Goal: Task Accomplishment & Management: Complete application form

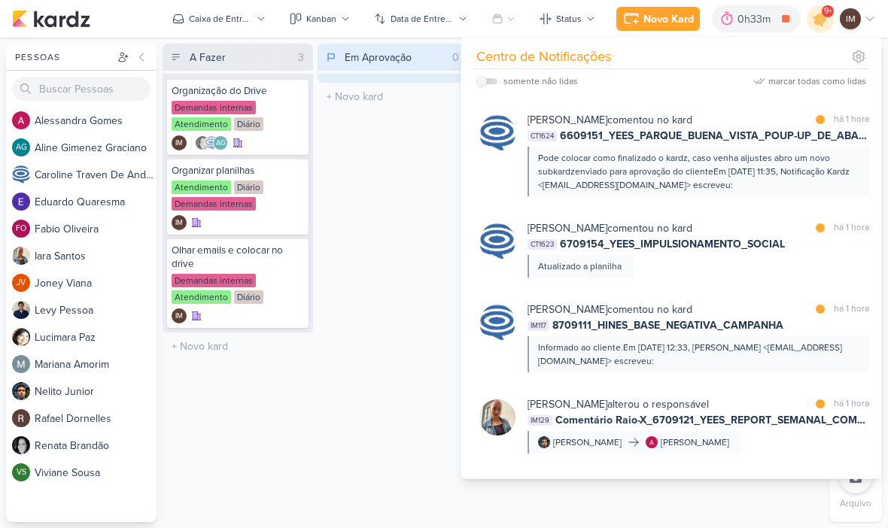
scroll to position [995, 0]
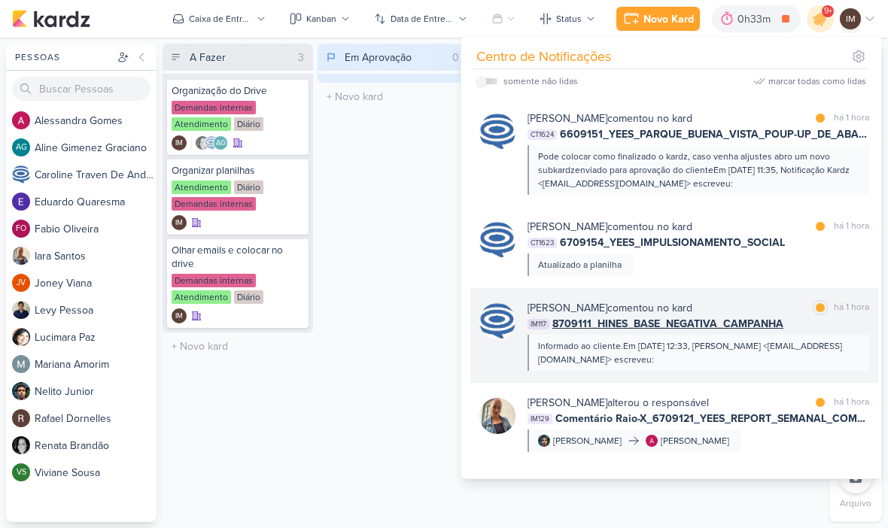
click at [836, 331] on div "IM117 8709111_HINES_BASE_NEGATIVA_CAMPANHA" at bounding box center [699, 324] width 342 height 16
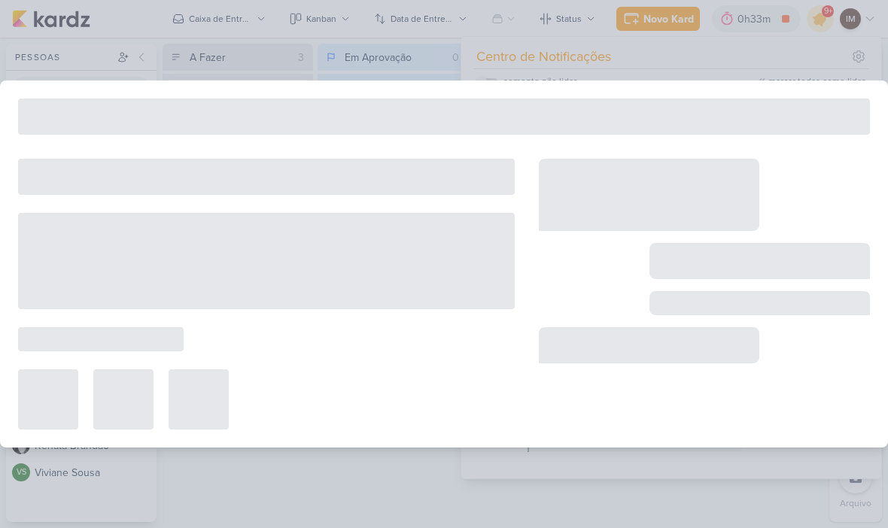
click at [833, 330] on div at bounding box center [704, 294] width 331 height 271
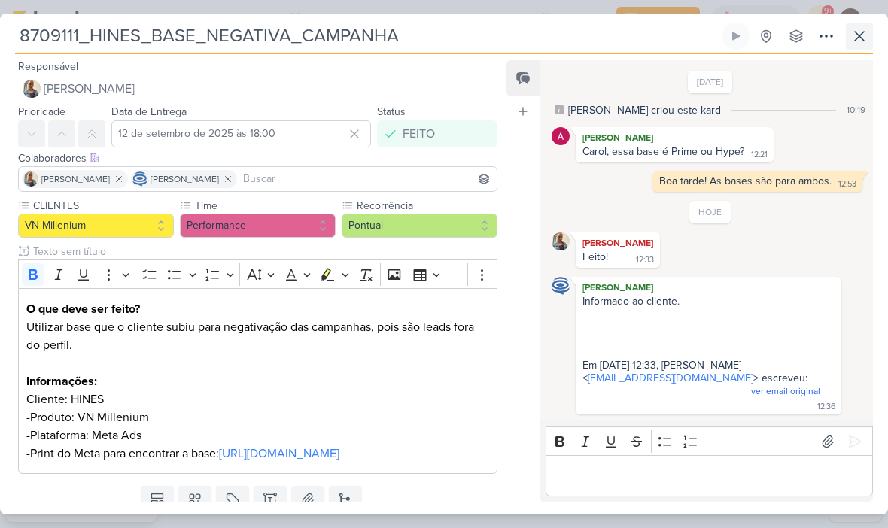
click at [847, 38] on button at bounding box center [859, 36] width 27 height 27
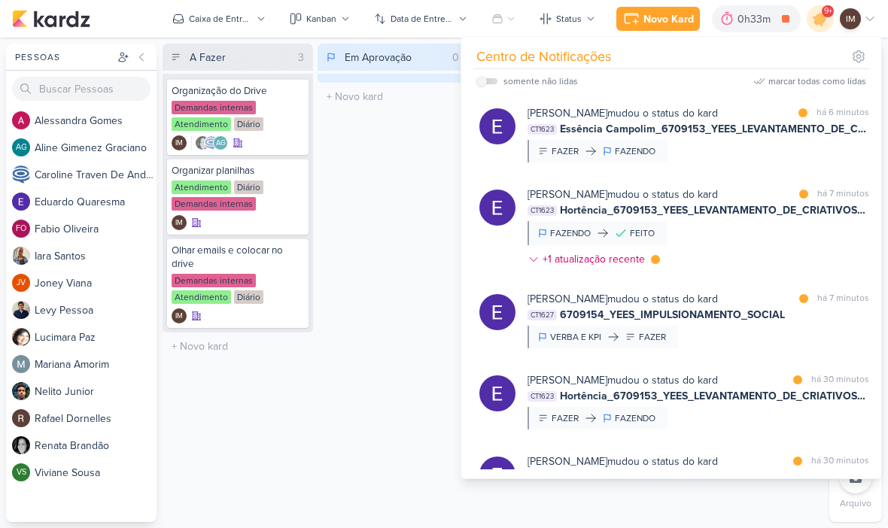
scroll to position [0, 0]
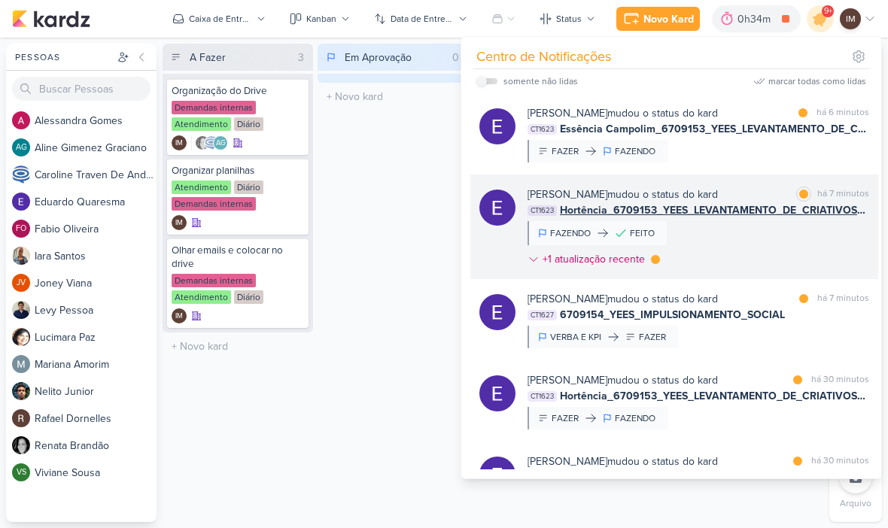
click at [761, 242] on div "Eduardo Quaresma mudou o status do kard marcar como lida há 7 minutos CT1623 Ho…" at bounding box center [699, 230] width 342 height 87
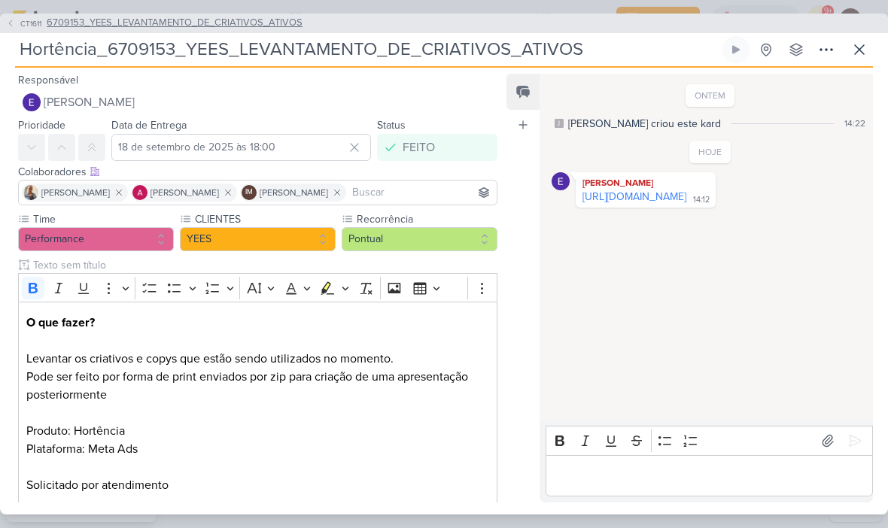
click at [17, 23] on button "CT1611 6709153_YEES_LEVANTAMENTO_DE_CRIATIVOS_ATIVOS" at bounding box center [154, 23] width 297 height 15
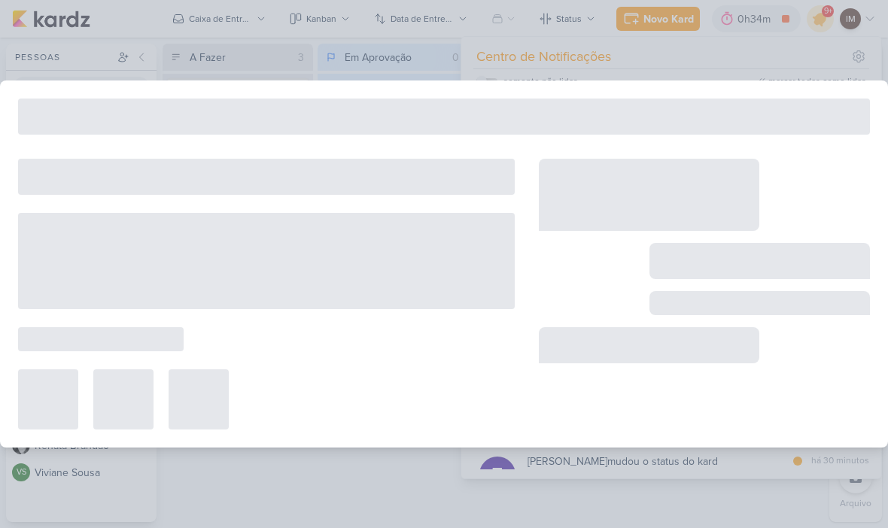
type input "6709153_YEES_LEVANTAMENTO_DE_CRIATIVOS_ATIVOS"
type input "24 de setembro de 2025 às 18:00"
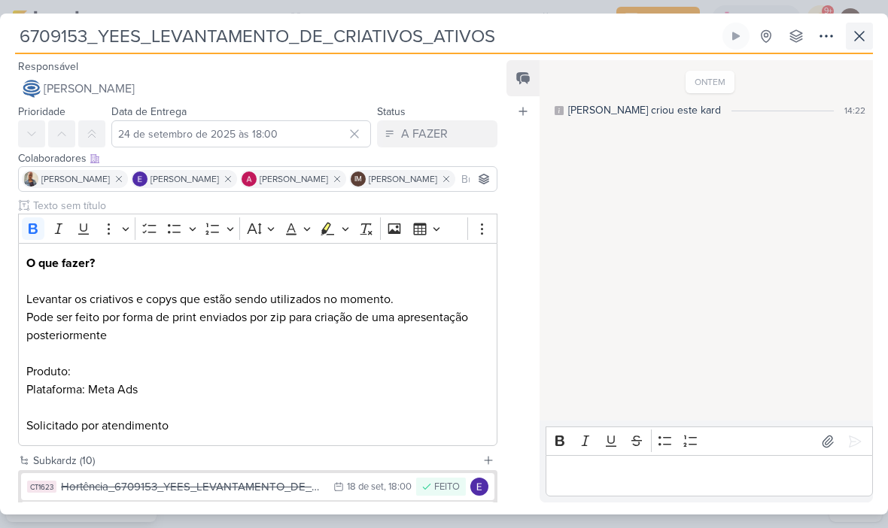
click at [856, 32] on icon at bounding box center [859, 36] width 9 height 9
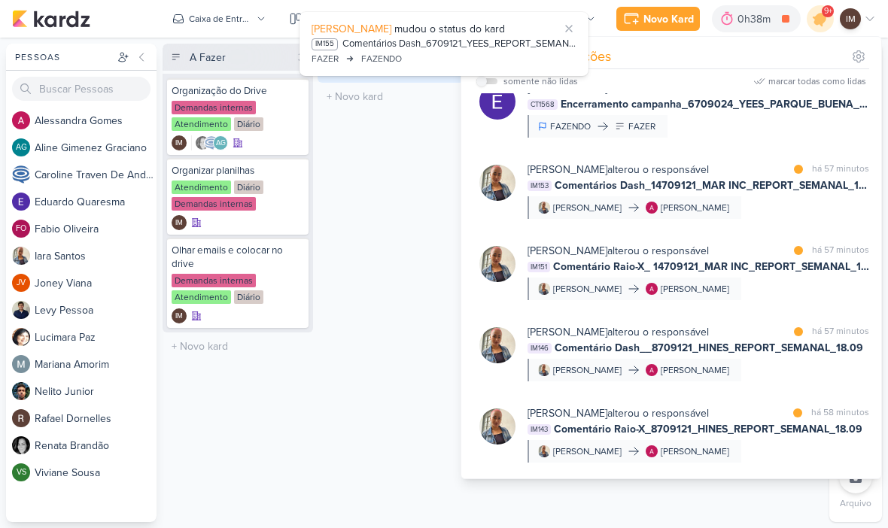
scroll to position [551, 0]
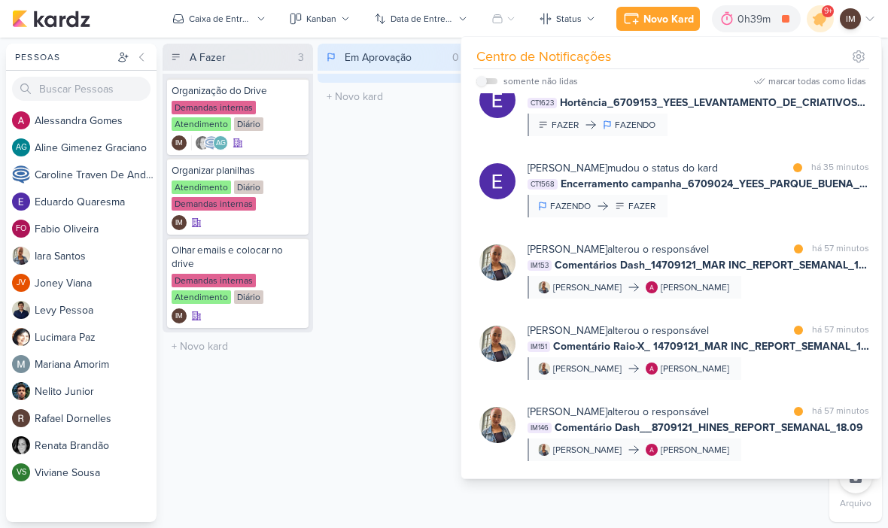
click at [394, 379] on div "Em Aprovação 0 Mover Para Esquerda Mover Para Direita Deletar O título do kard …" at bounding box center [393, 283] width 151 height 479
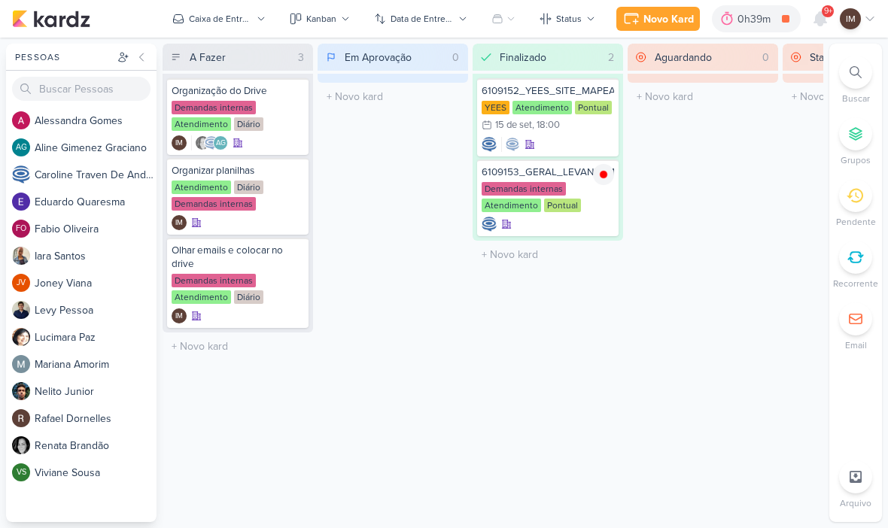
click at [667, 17] on div "Novo Kard" at bounding box center [668, 19] width 50 height 16
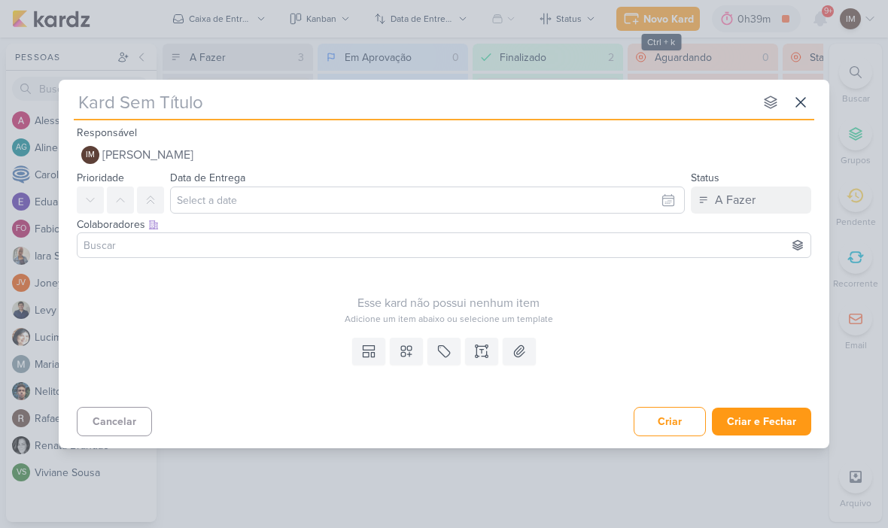
click at [535, 111] on input "text" at bounding box center [414, 102] width 680 height 27
click at [143, 100] on input "text" at bounding box center [414, 102] width 680 height 27
type input "6609161_YEES_DISPARO_EMAIL_BUENA VISTA_24 HORAS"
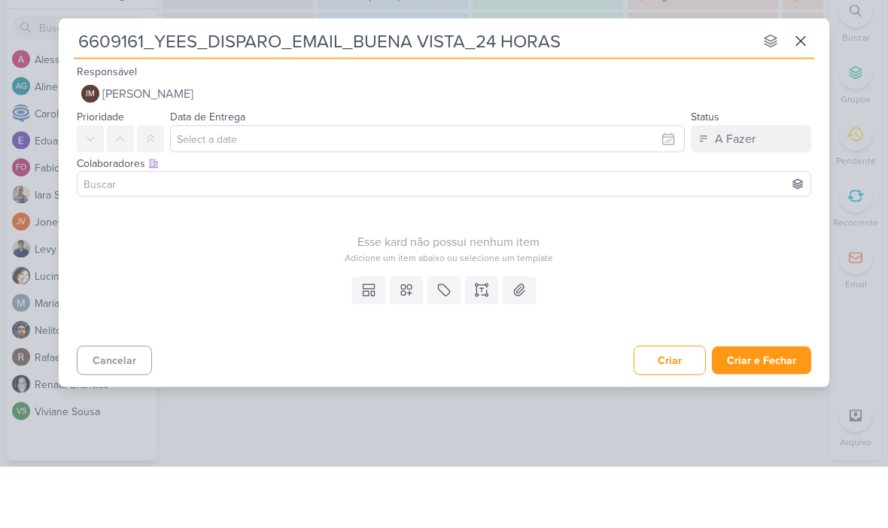
click at [530, 89] on input "6609161_YEES_DISPARO_EMAIL_BUENA VISTA_24 HORAS" at bounding box center [414, 102] width 680 height 27
type input "6609161_YEES_DISPARO_EMAIL_BUENA VISTA_24 HOR"
type input "6609161_YEES_DISPARO_EMAIL_BUENA VISTA"
click at [528, 89] on input "6609161_YEES_DISPARO_EMAIL_BUENA VISTA" at bounding box center [414, 102] width 680 height 27
type input "6609161_YEES_DISPARO_EMAIL_BUENA VISTA"
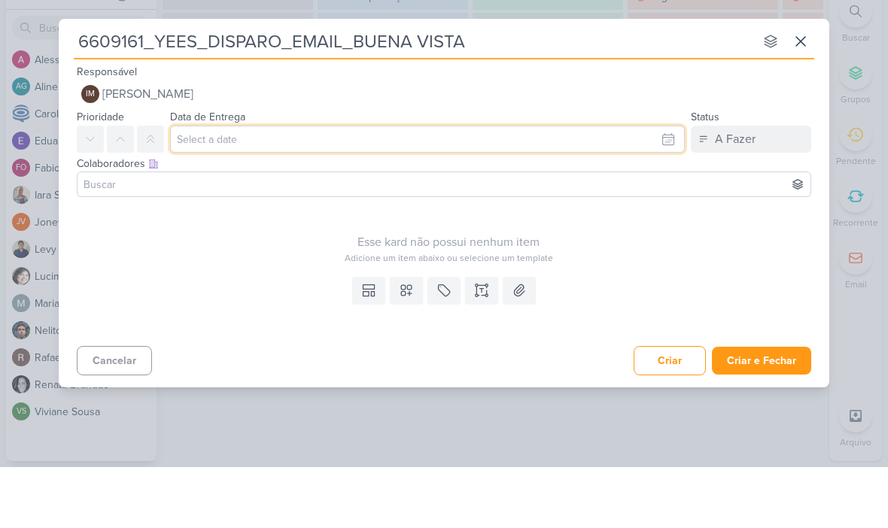
click at [662, 187] on input "text" at bounding box center [427, 200] width 515 height 27
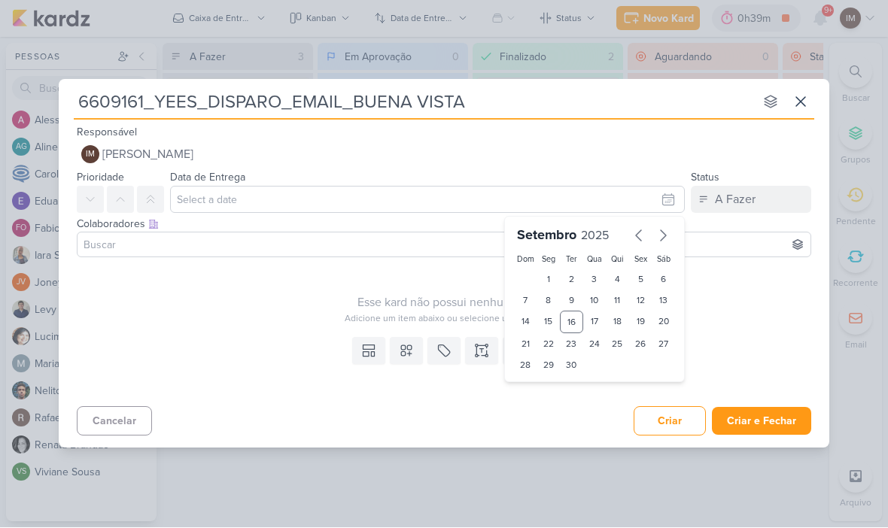
click at [643, 317] on div "19" at bounding box center [640, 323] width 23 height 23
type input "19 de setembro de 2025 às 23:59"
click at [549, 385] on select "00 01 02 03 04 05 06 07 08 09 10 11 12 13 14 15 16 17 18 19 20 21 22 23" at bounding box center [548, 391] width 21 height 18
select select "18"
type input "19 de setembro de 2025 às 18:59"
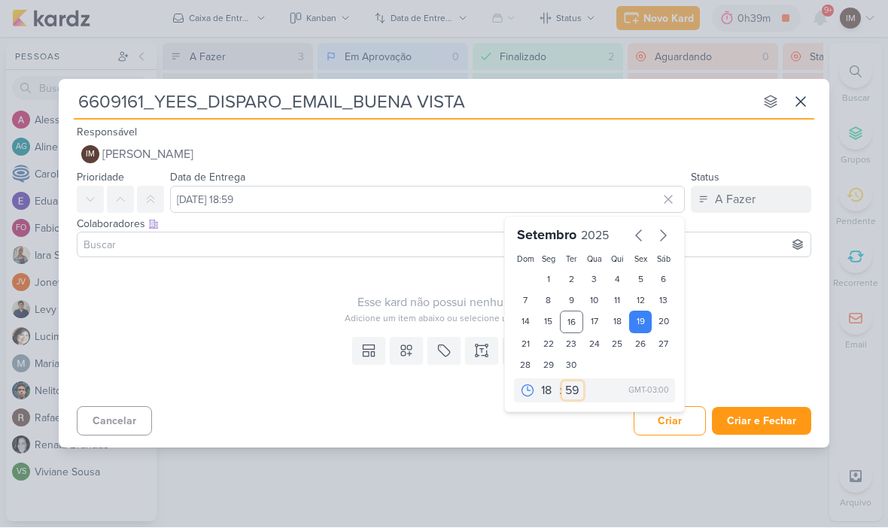
click at [579, 390] on select "00 05 10 15 20 25 30 35 40 45 50 55 59" at bounding box center [572, 391] width 21 height 18
select select "0"
type input "19 de setembro de 2025 às 18:00"
click at [298, 393] on div "Templates Campos Personalizados Marcadores Caixa De Texto Anexo" at bounding box center [444, 366] width 771 height 69
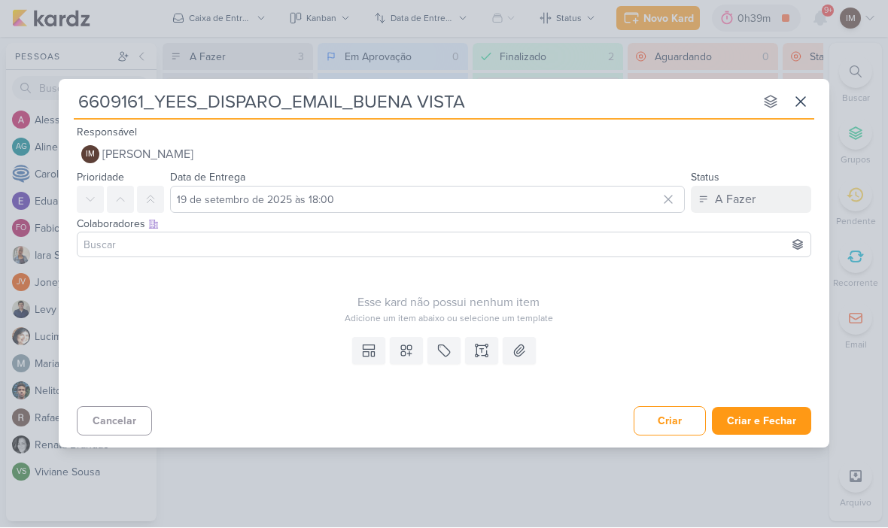
click at [407, 359] on button at bounding box center [406, 351] width 33 height 27
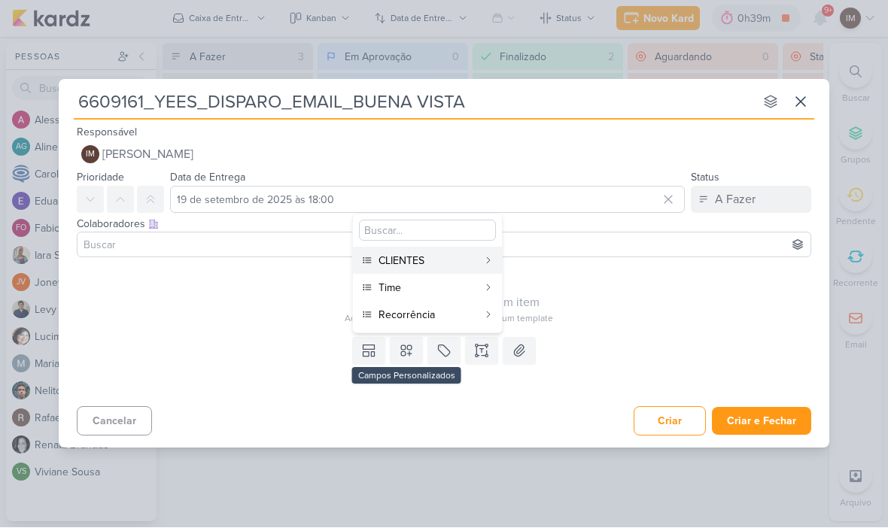
click at [415, 260] on div "CLIENTES" at bounding box center [428, 262] width 99 height 16
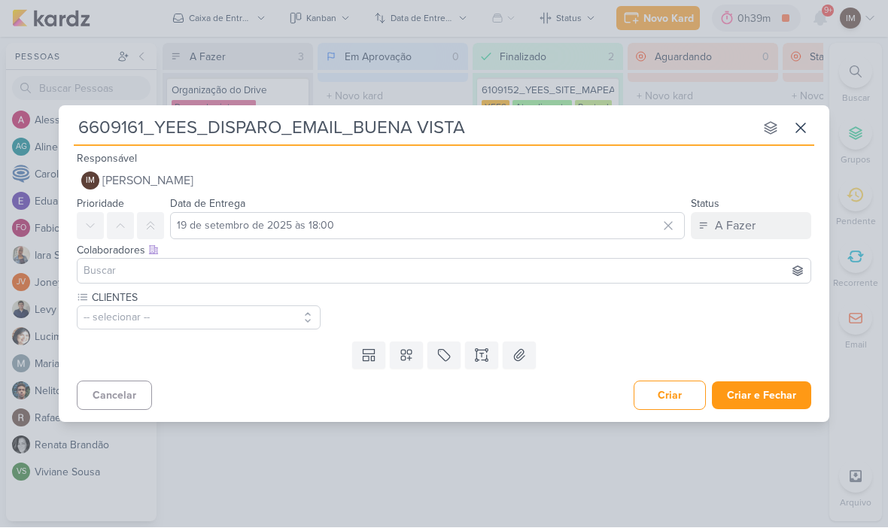
click at [407, 358] on icon at bounding box center [406, 356] width 11 height 11
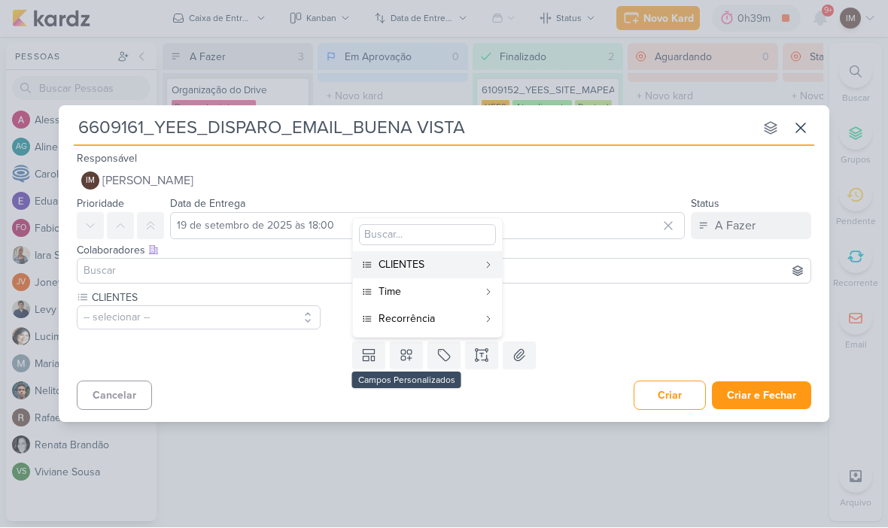
click at [428, 292] on div "Time" at bounding box center [428, 292] width 99 height 16
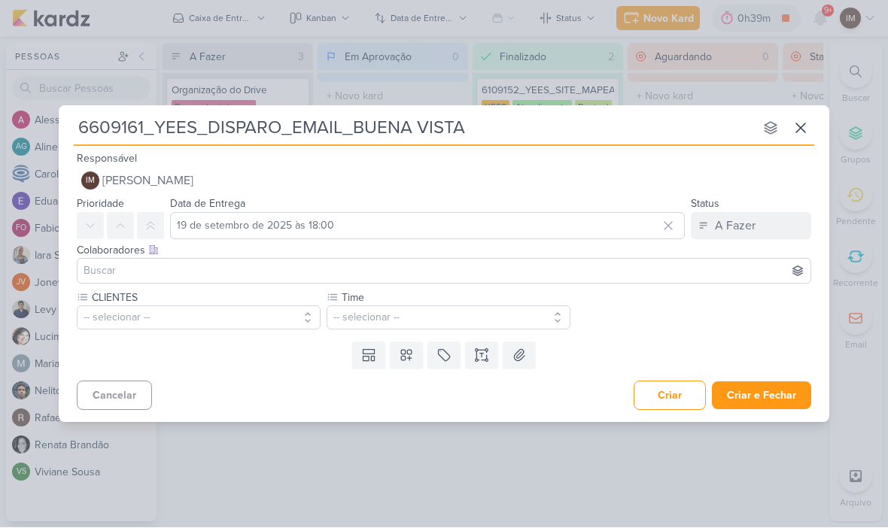
click at [412, 356] on icon at bounding box center [406, 355] width 15 height 15
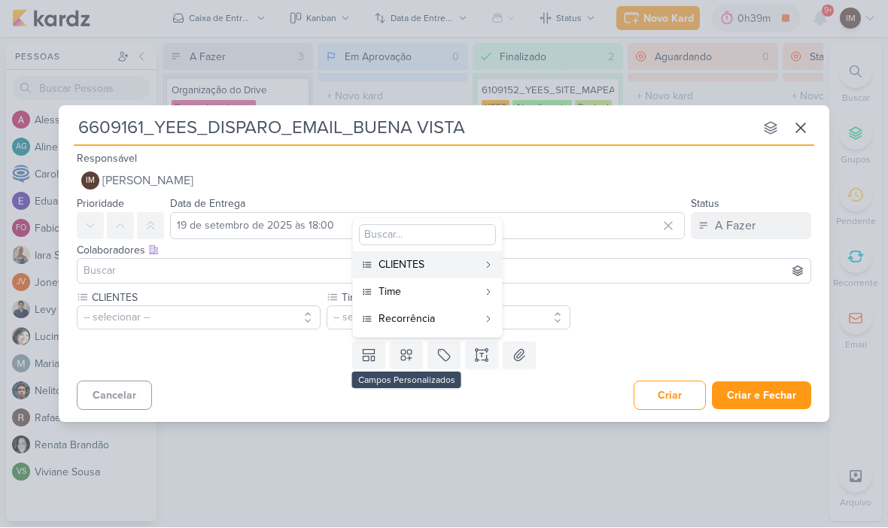
click at [424, 324] on div "Recorrência" at bounding box center [428, 320] width 99 height 16
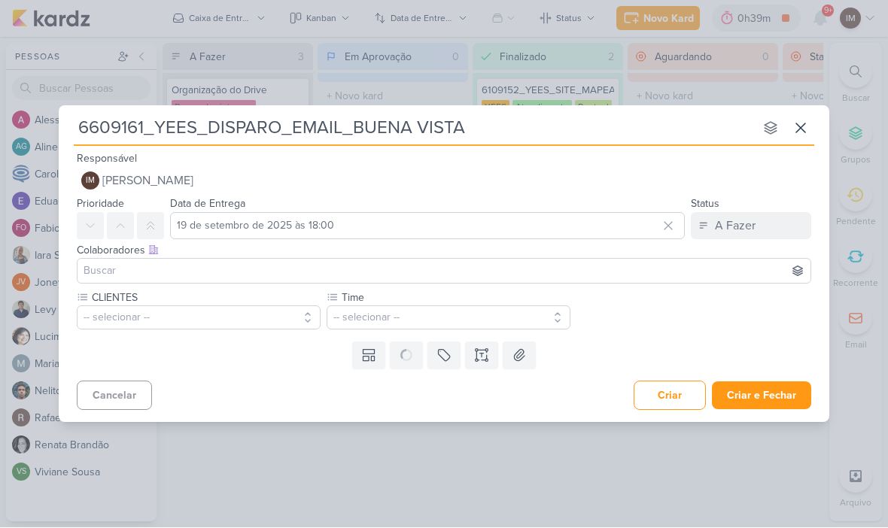
click at [278, 327] on button "-- selecionar --" at bounding box center [199, 318] width 244 height 24
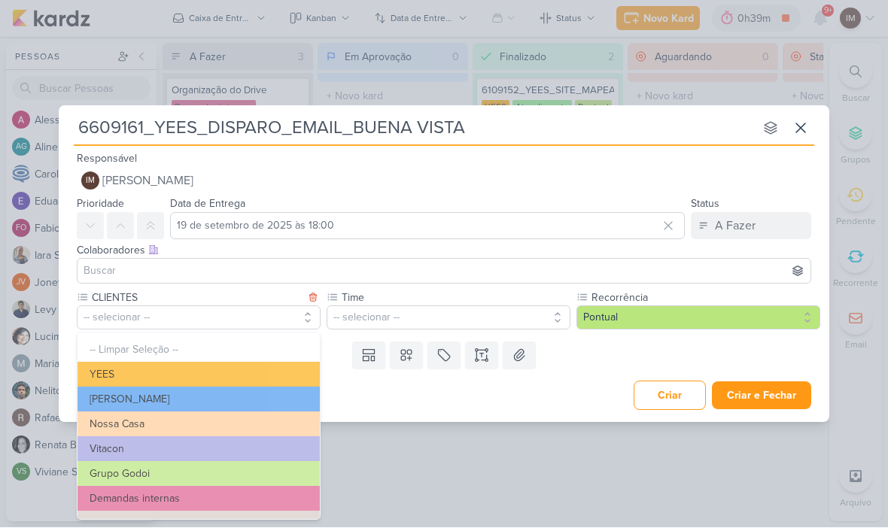
click at [260, 369] on button "YEES" at bounding box center [199, 375] width 242 height 25
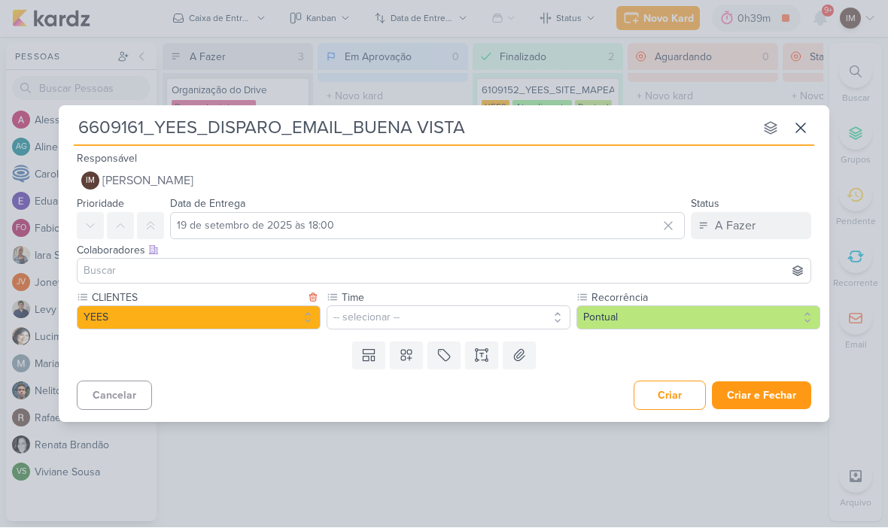
click at [371, 317] on button "-- selecionar --" at bounding box center [449, 318] width 244 height 24
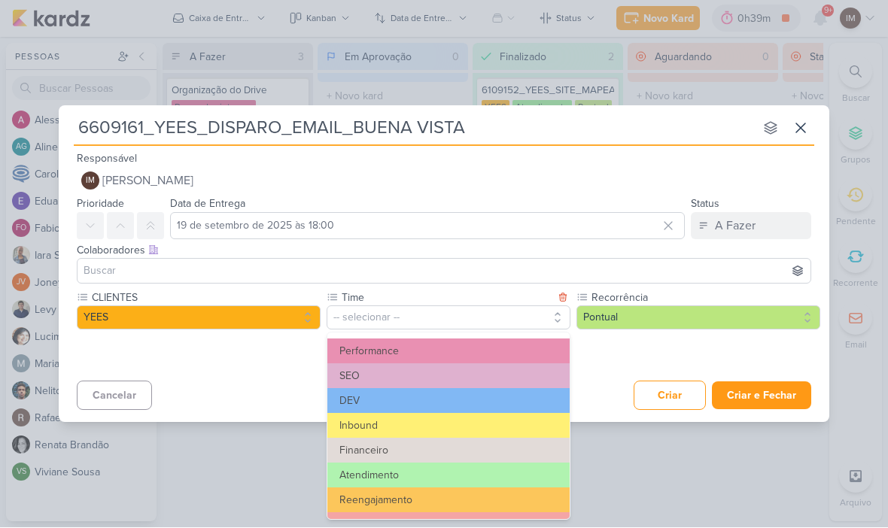
scroll to position [14, 0]
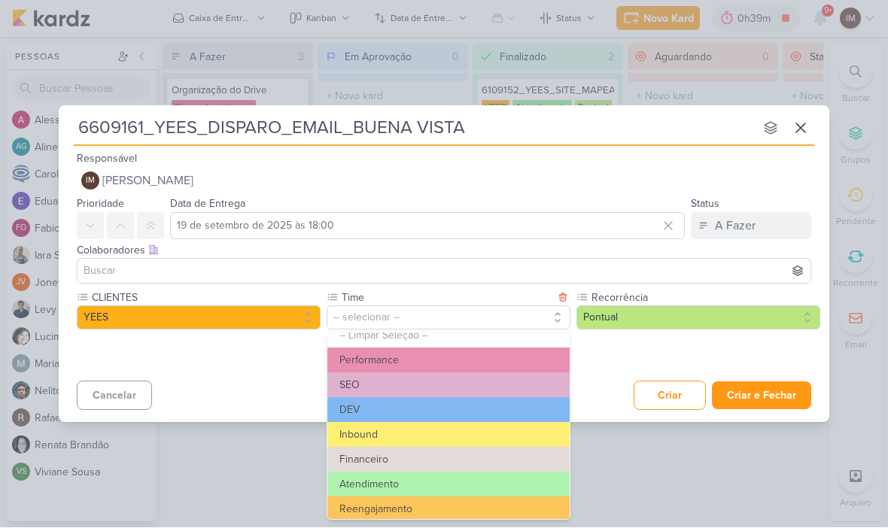
click at [430, 431] on button "Inbound" at bounding box center [448, 435] width 242 height 25
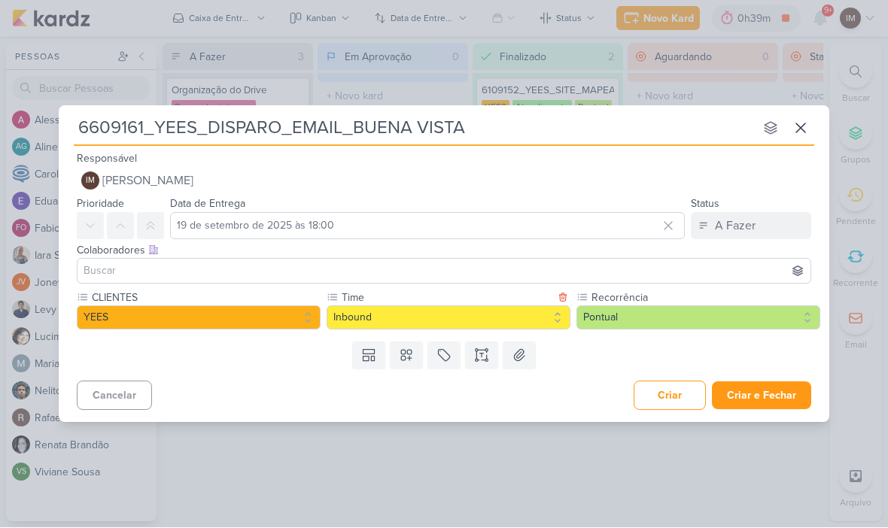
click at [476, 353] on icon at bounding box center [481, 355] width 15 height 15
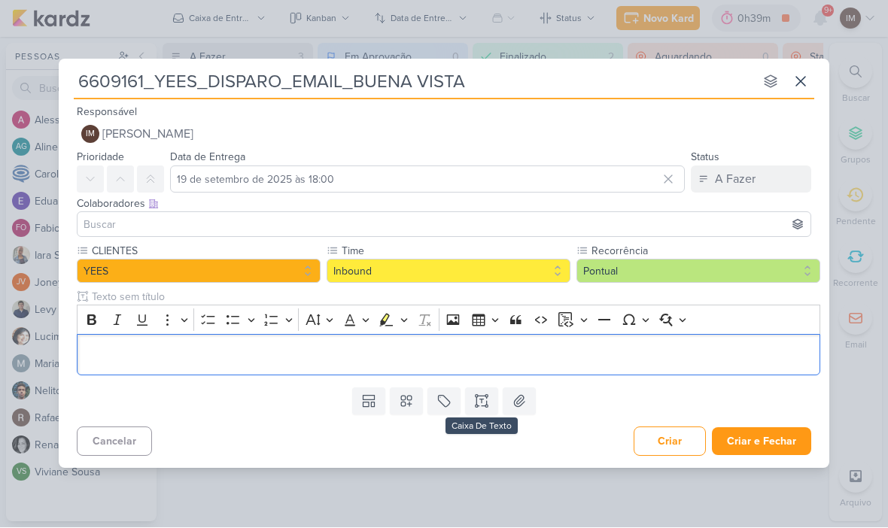
click at [452, 353] on p "Editor editing area: main" at bounding box center [449, 355] width 728 height 18
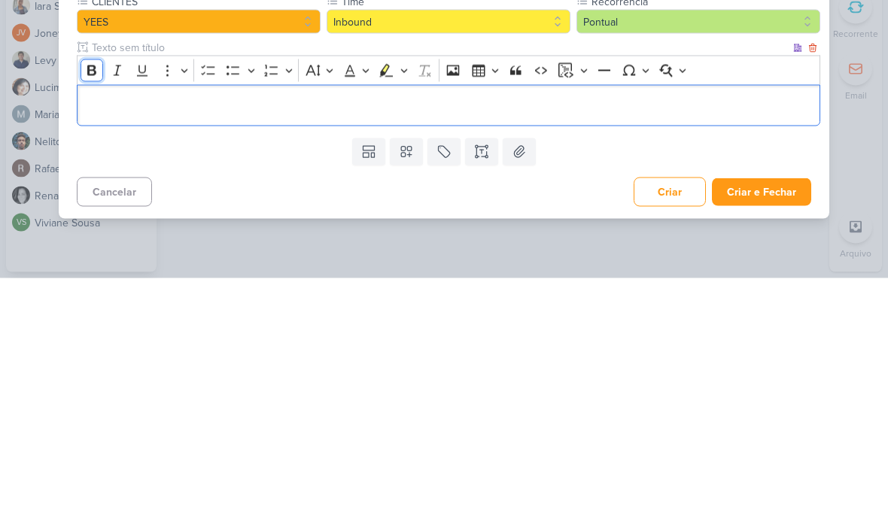
click at [89, 309] on button "Bold" at bounding box center [92, 320] width 23 height 23
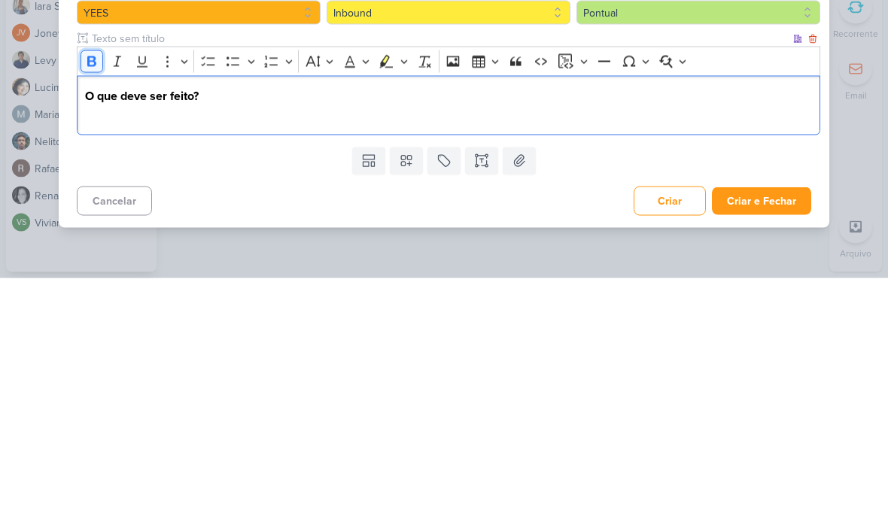
click at [85, 304] on icon "Editor toolbar" at bounding box center [91, 311] width 15 height 15
click at [255, 355] on p "Iniciar o disparo do produto BUENA Vista" at bounding box center [449, 364] width 728 height 18
click at [257, 355] on p "Iniciar o disparo do produto BUENA Vista" at bounding box center [449, 364] width 728 height 18
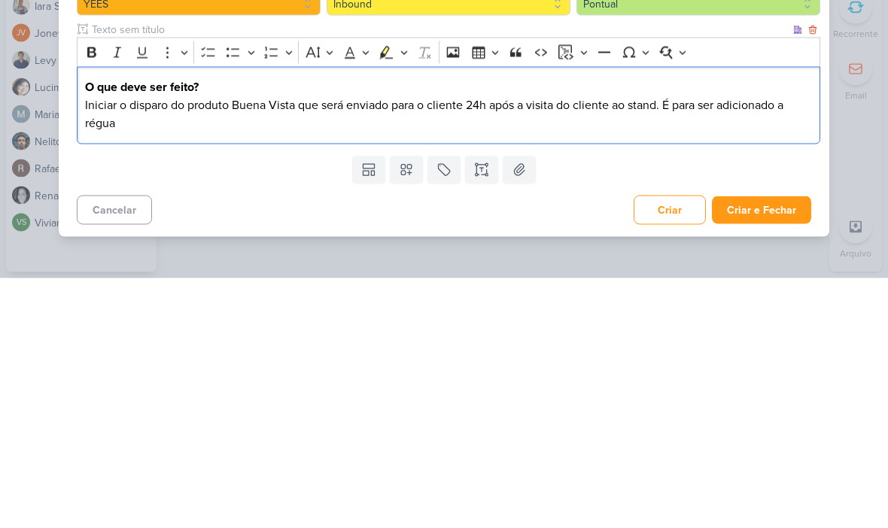
click at [674, 346] on p "Iniciar o disparo do produto Buena Vista que será enviado para o cliente 24h ap…" at bounding box center [449, 364] width 728 height 36
click at [671, 346] on p "Iniciar o disparo do produto Buena Vista que será enviado para o cliente 24h ap…" at bounding box center [449, 364] width 728 height 36
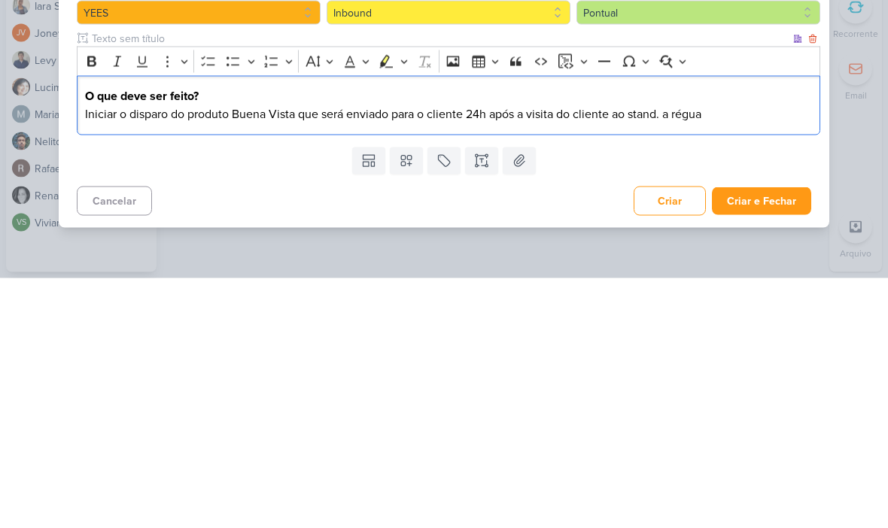
click at [695, 355] on p "Iniciar o disparo do produto Buena Vista que será enviado para o cliente 24h ap…" at bounding box center [449, 364] width 728 height 18
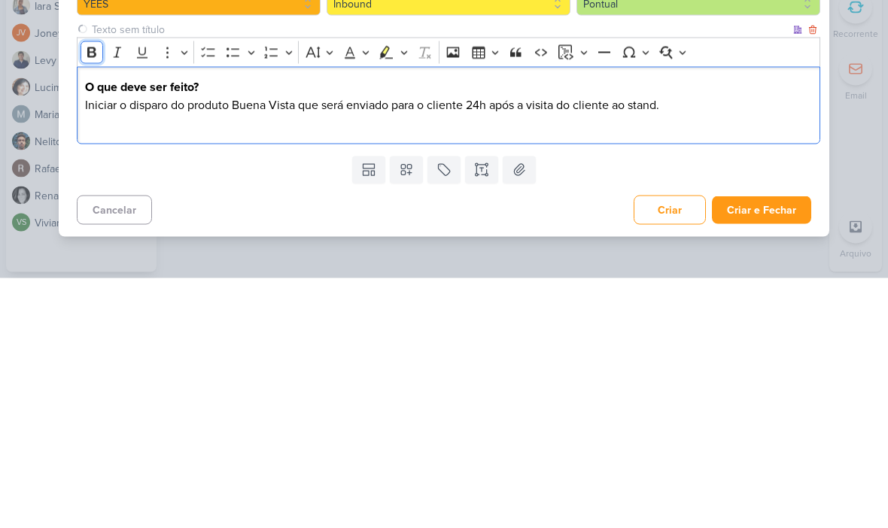
click at [87, 295] on icon "Editor toolbar" at bounding box center [91, 302] width 15 height 15
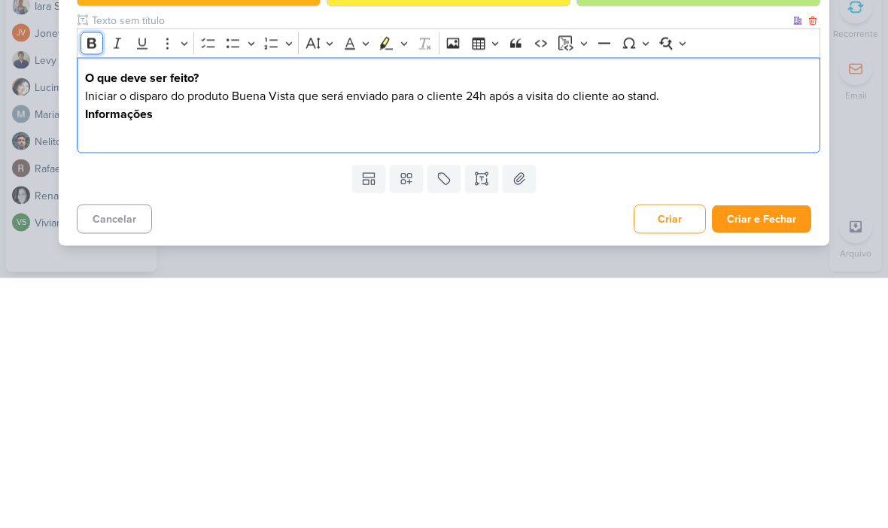
click at [87, 286] on icon "Editor toolbar" at bounding box center [91, 293] width 15 height 15
click at [88, 282] on button "Bold" at bounding box center [92, 293] width 23 height 23
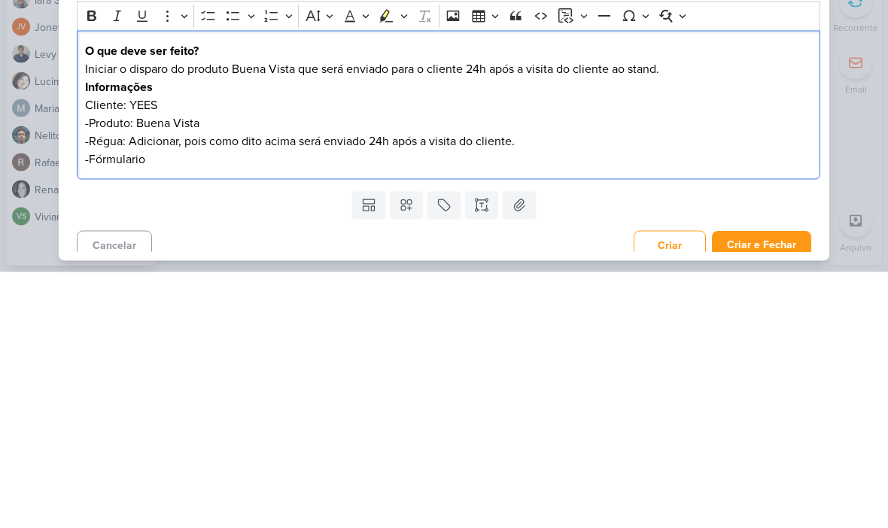
click at [114, 287] on div "O que deve ser feito? Iniciar o disparo do produto Buena Vista que será enviado…" at bounding box center [449, 362] width 744 height 150
click at [111, 406] on p "-Fórmulario" at bounding box center [449, 415] width 728 height 18
click at [303, 406] on p "-Link de direcionamento de pesquisa:" at bounding box center [449, 415] width 728 height 18
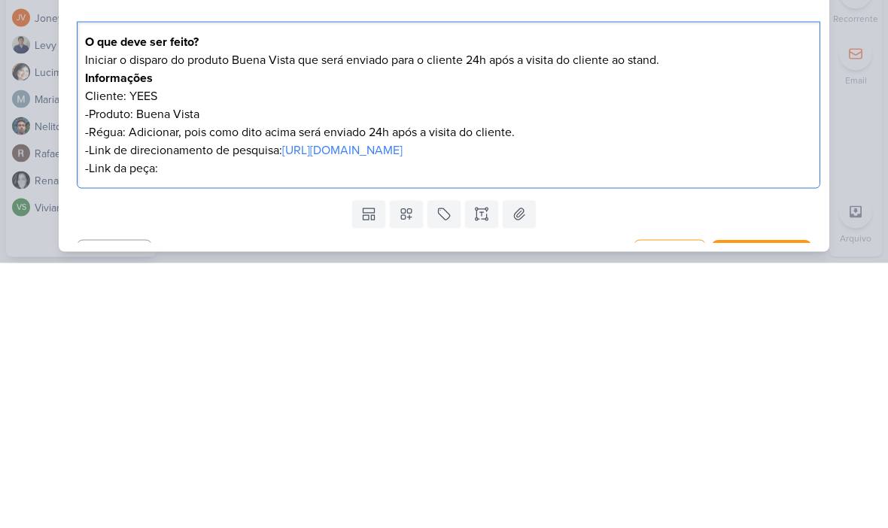
click at [178, 424] on p "-Link da peça:" at bounding box center [449, 433] width 728 height 18
click at [841, 96] on div "6609161_YEES_DISPARO_EMAIL_BUENA VISTA nenhum grupo disponível esc Responsável …" at bounding box center [444, 264] width 888 height 528
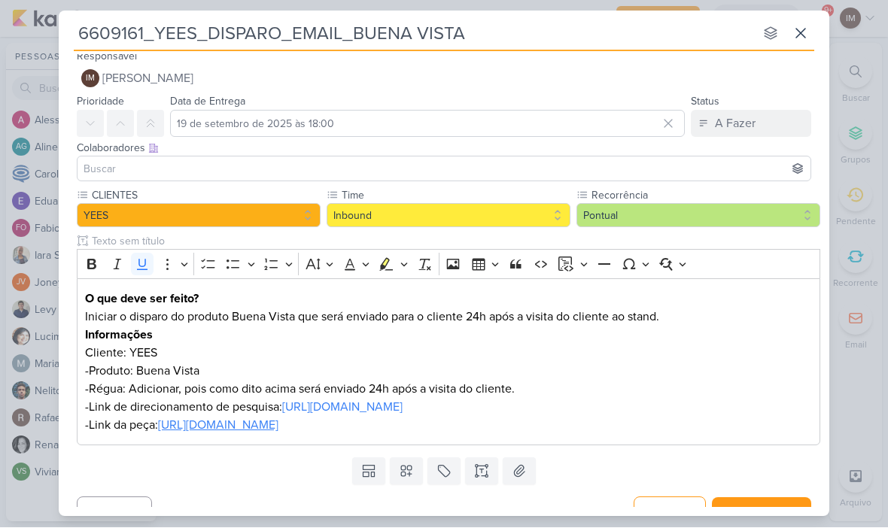
scroll to position [2, 0]
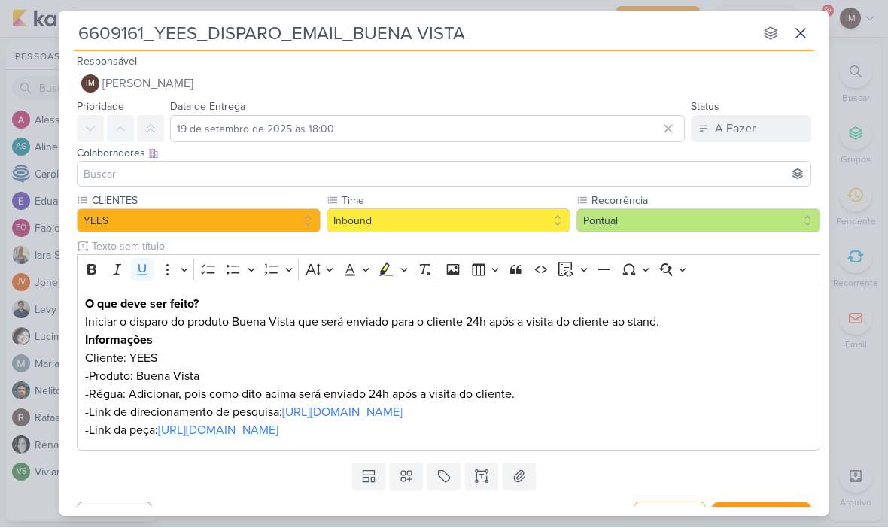
click at [135, 71] on button "IM Isabella Machado Guimarães" at bounding box center [444, 84] width 734 height 27
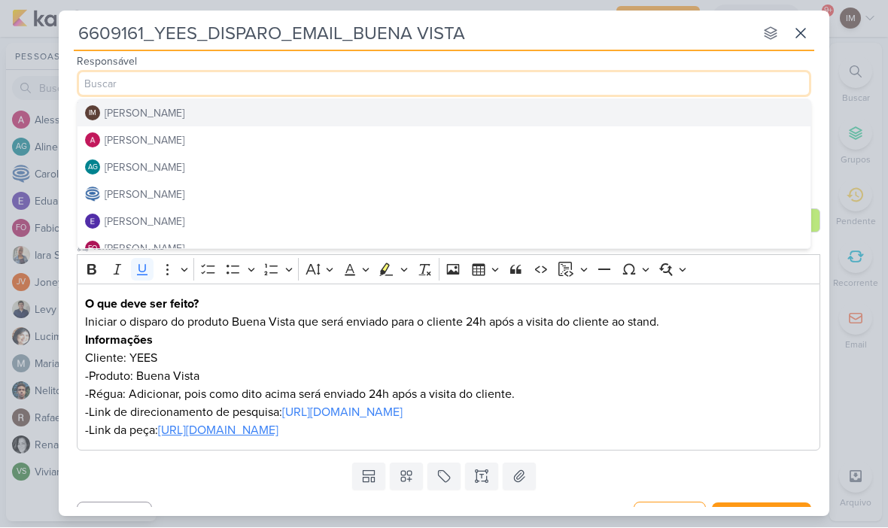
click at [108, 141] on div "[PERSON_NAME]" at bounding box center [145, 141] width 80 height 16
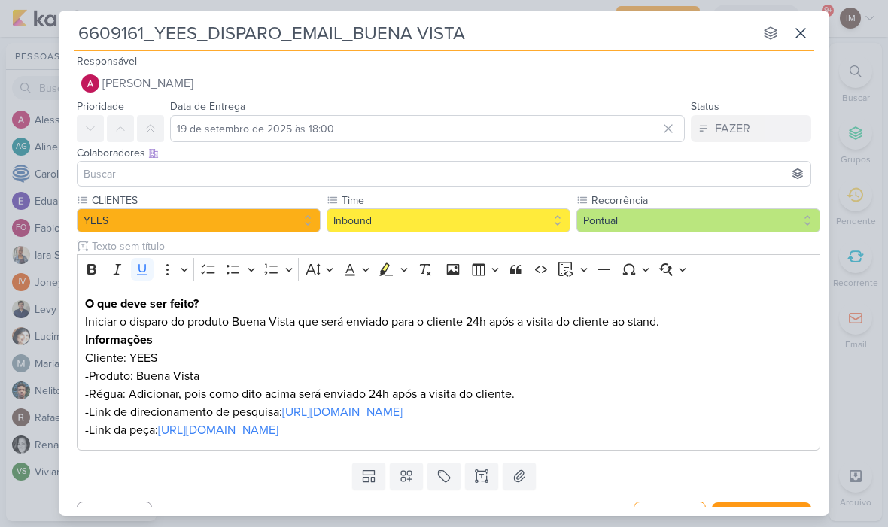
click at [108, 172] on input at bounding box center [444, 175] width 727 height 18
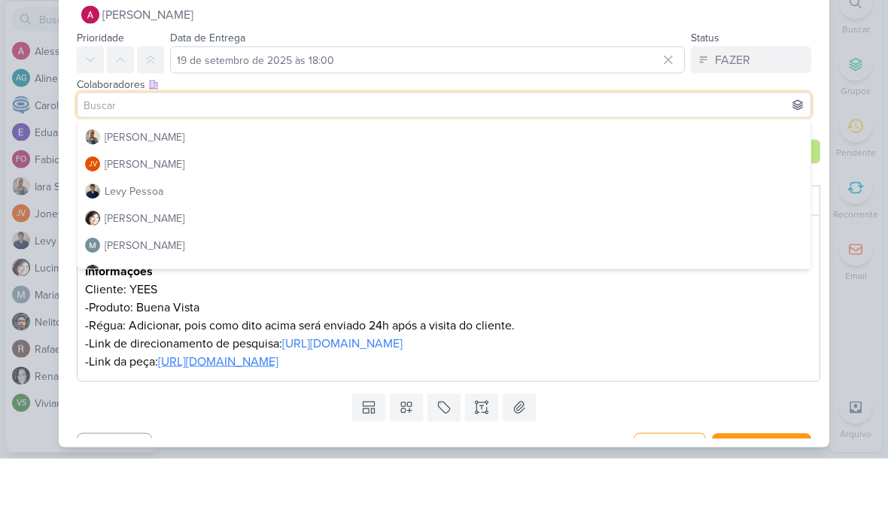
scroll to position [157, 0]
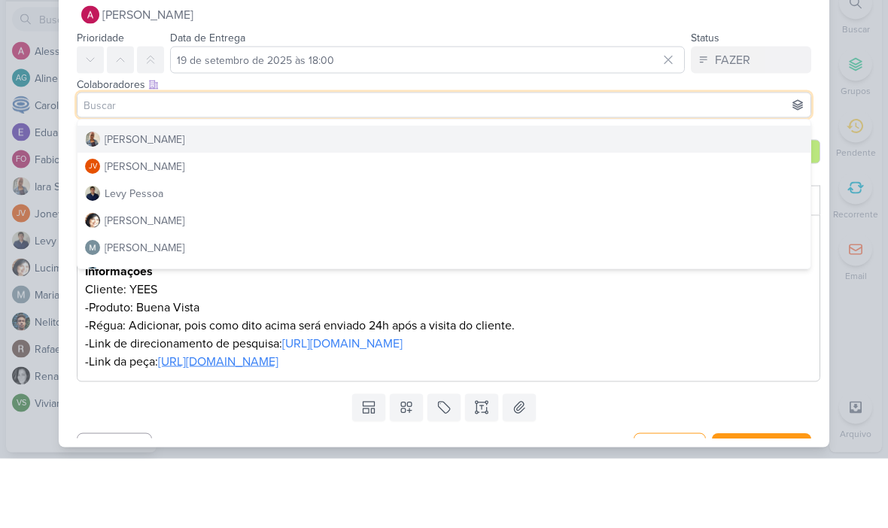
click at [97, 202] on img at bounding box center [92, 209] width 15 height 15
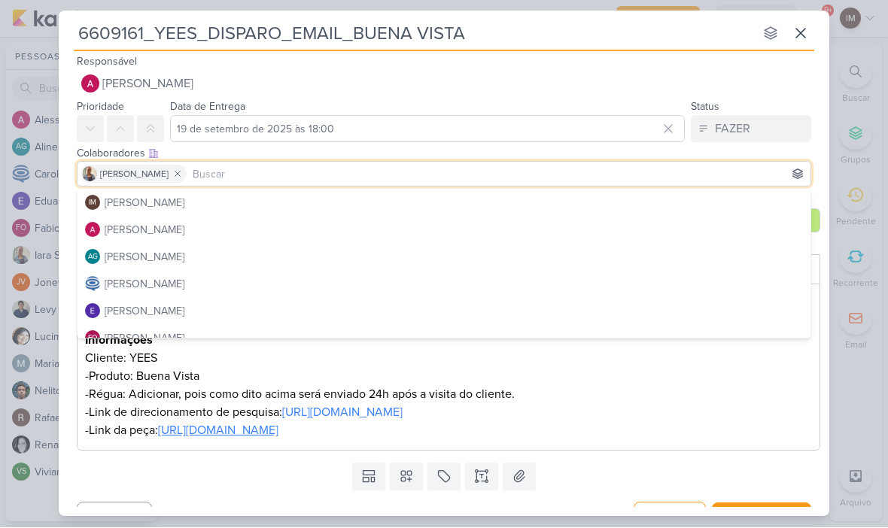
scroll to position [0, 0]
click at [116, 279] on div "[PERSON_NAME]" at bounding box center [145, 285] width 80 height 16
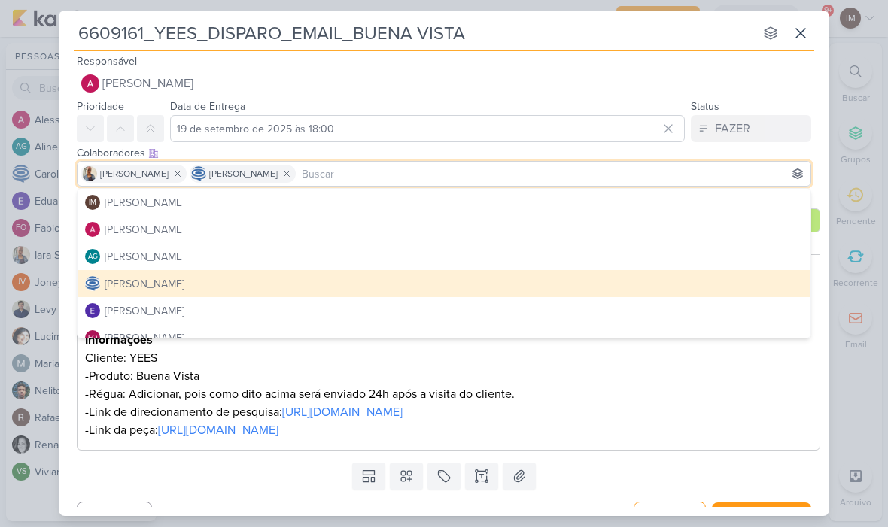
click at [109, 279] on div "[PERSON_NAME]" at bounding box center [145, 285] width 80 height 16
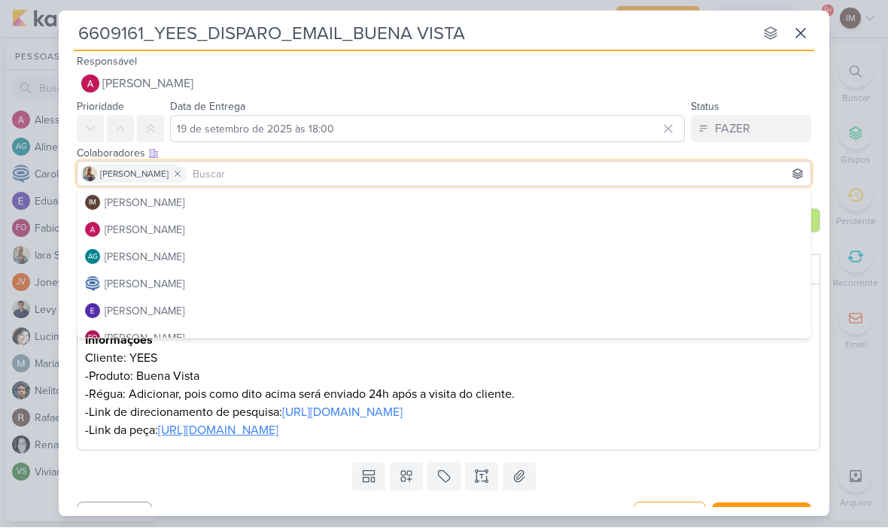
click at [99, 281] on img at bounding box center [92, 284] width 15 height 15
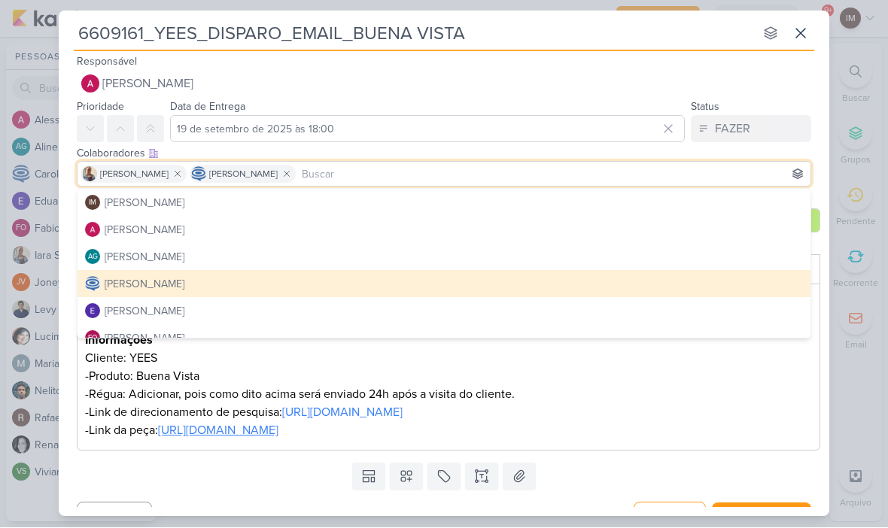
click at [847, 271] on div "6609161_YEES_DISPARO_EMAIL_BUENA VISTA nenhum grupo disponível esc Responsável …" at bounding box center [444, 264] width 888 height 528
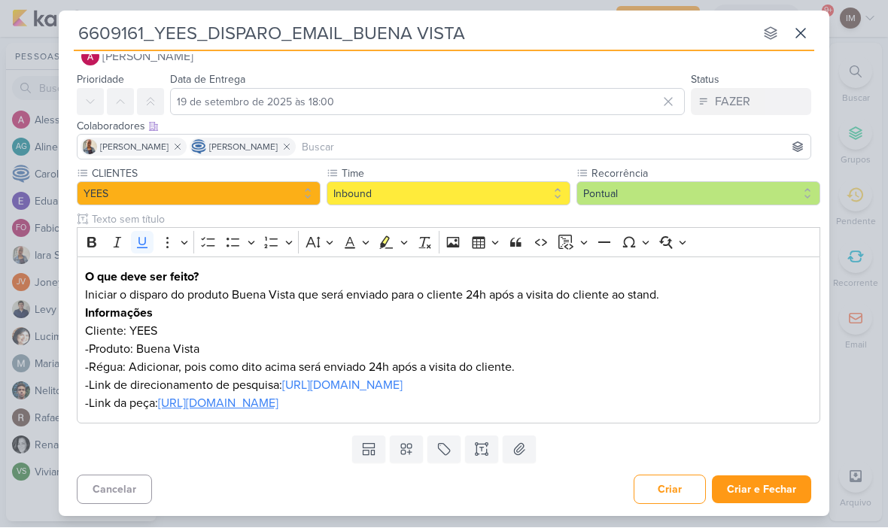
scroll to position [38, 0]
click at [774, 480] on button "Criar e Fechar" at bounding box center [761, 490] width 99 height 28
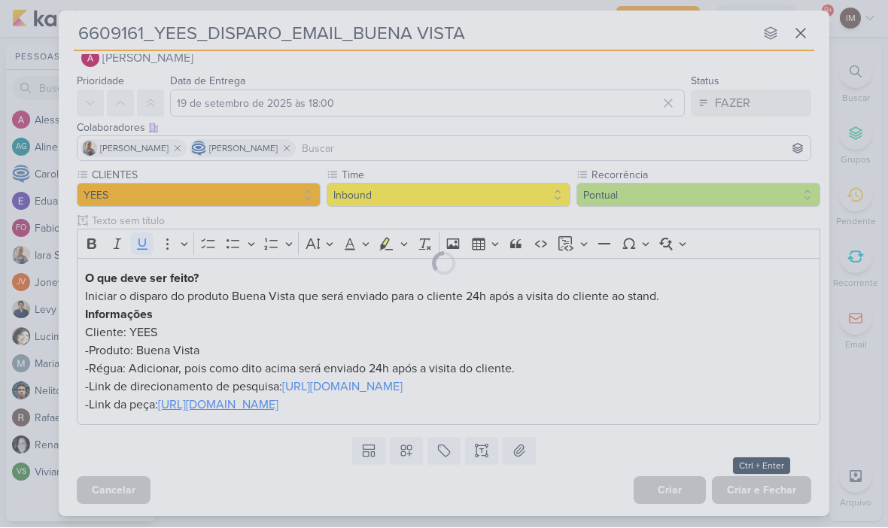
scroll to position [28, 0]
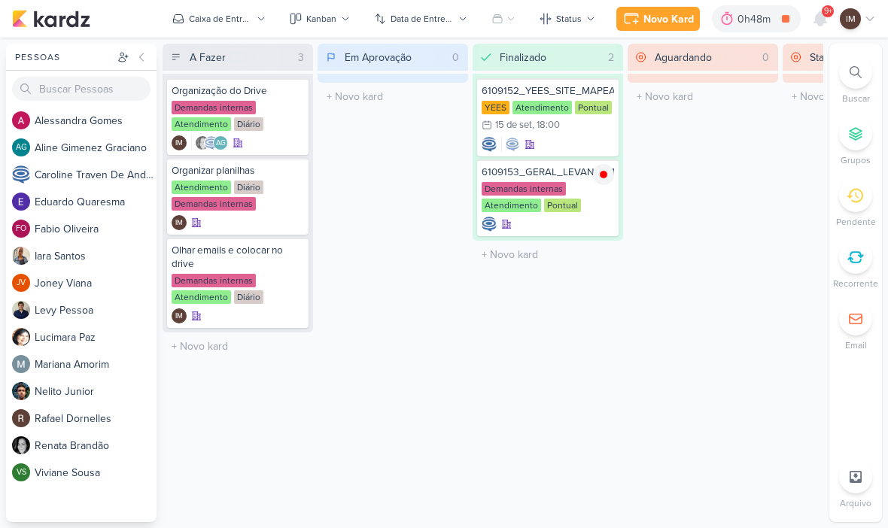
click at [231, 21] on div "Caixa de Entrada" at bounding box center [220, 19] width 63 height 14
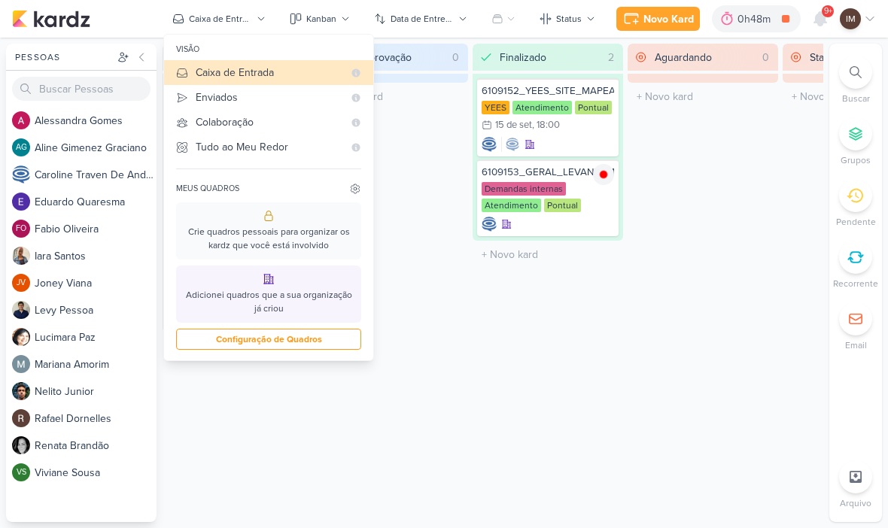
click at [266, 101] on div "Enviados" at bounding box center [269, 98] width 147 height 16
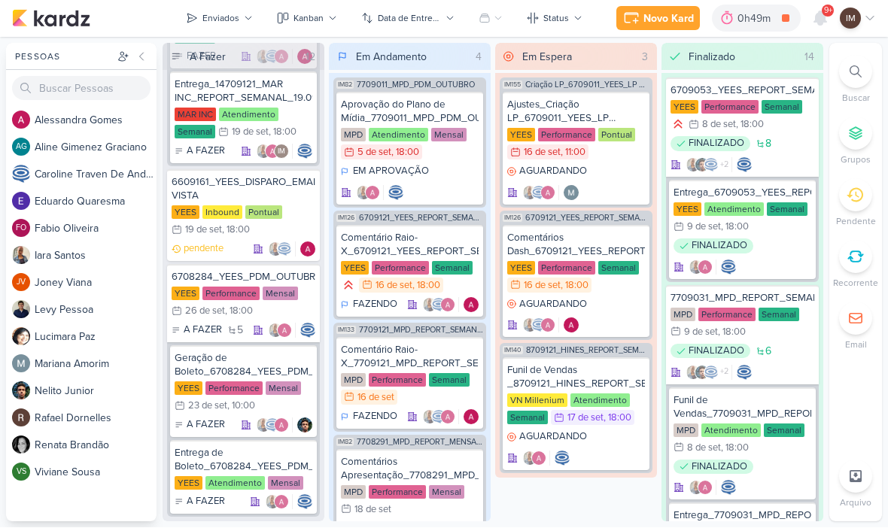
scroll to position [2795, 0]
click at [230, 190] on div "6609161_YEES_DISPARO_EMAIL_BUENA VISTA" at bounding box center [244, 189] width 144 height 27
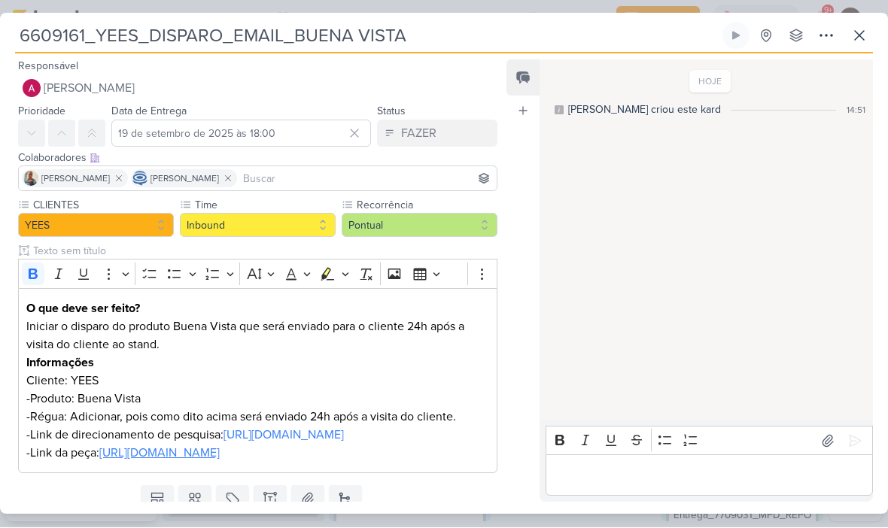
click at [114, 330] on p "Iniciar o disparo do produto Buena Vista que será enviado para o cliente 24h ap…" at bounding box center [257, 336] width 463 height 36
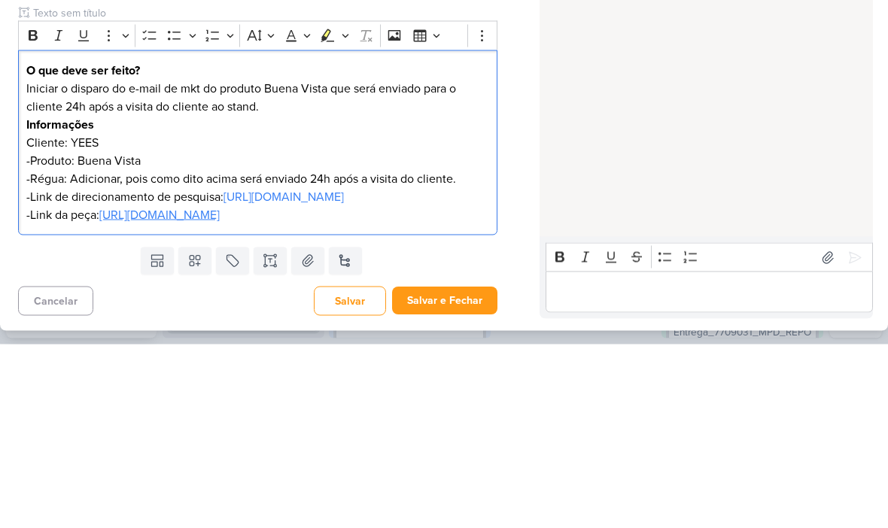
click at [631, 87] on div "HOJE Isabella criou este kard 14:51" at bounding box center [706, 241] width 332 height 359
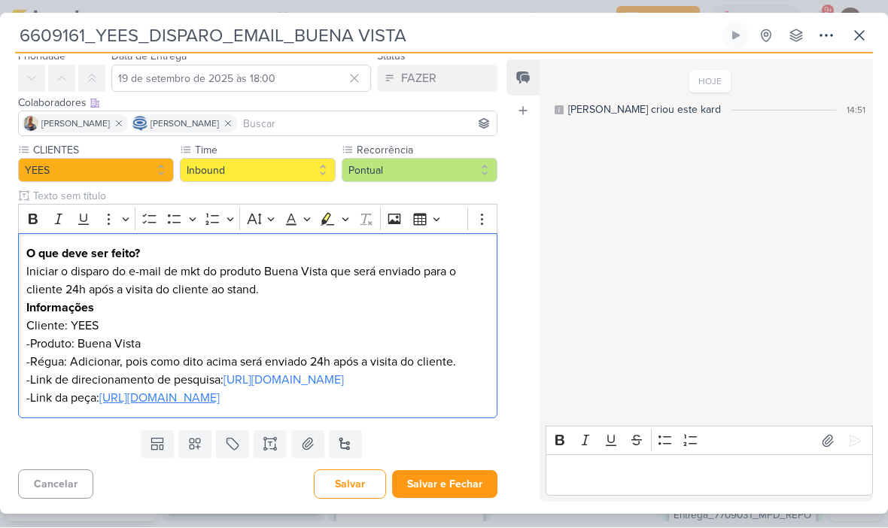
scroll to position [109, 0]
click at [452, 482] on button "Salvar e Fechar" at bounding box center [444, 485] width 105 height 28
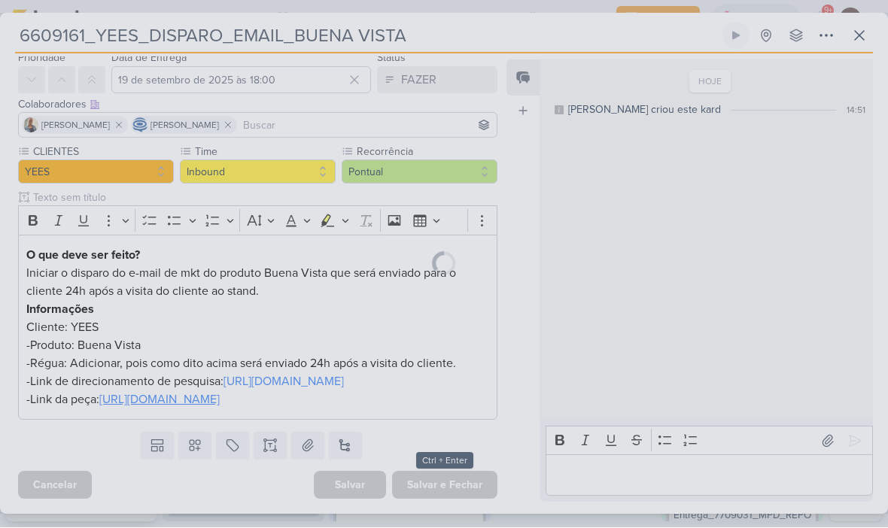
scroll to position [108, 0]
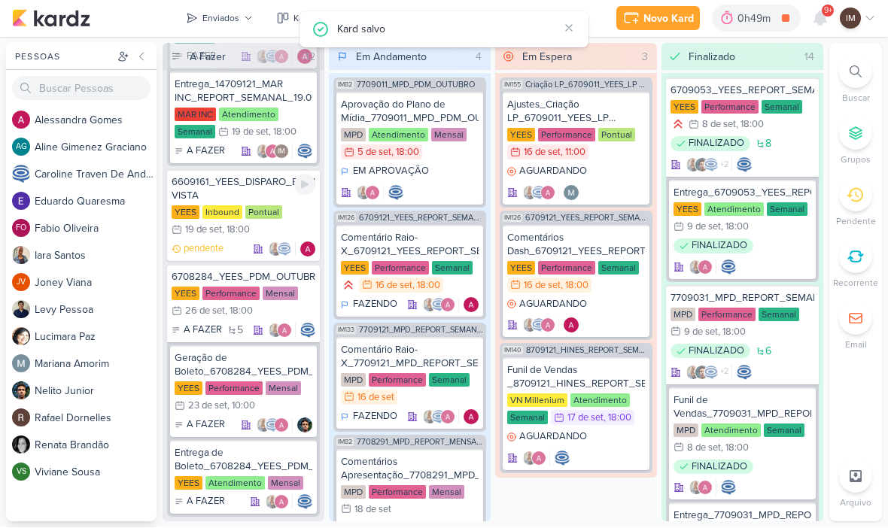
click at [297, 223] on div "YEES Inbound Pontual 19/9 19 de set , 18:00" at bounding box center [244, 222] width 144 height 33
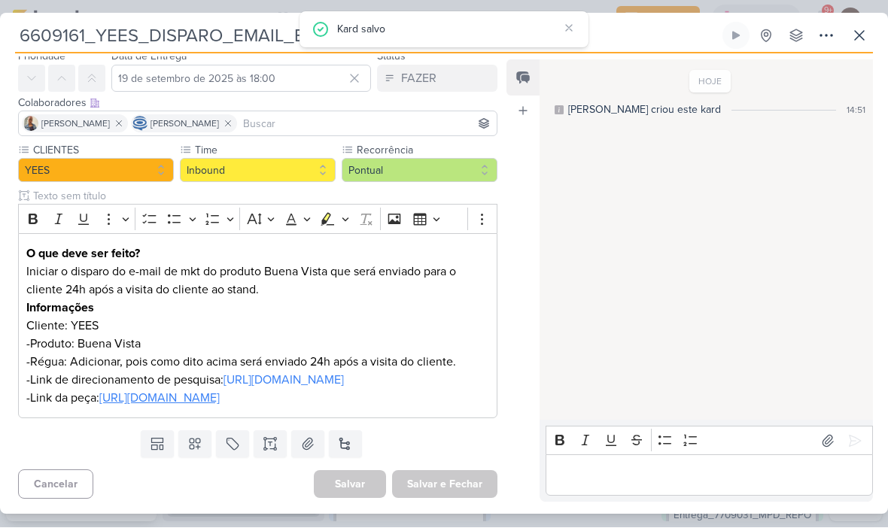
click at [820, 35] on icon at bounding box center [826, 36] width 18 height 18
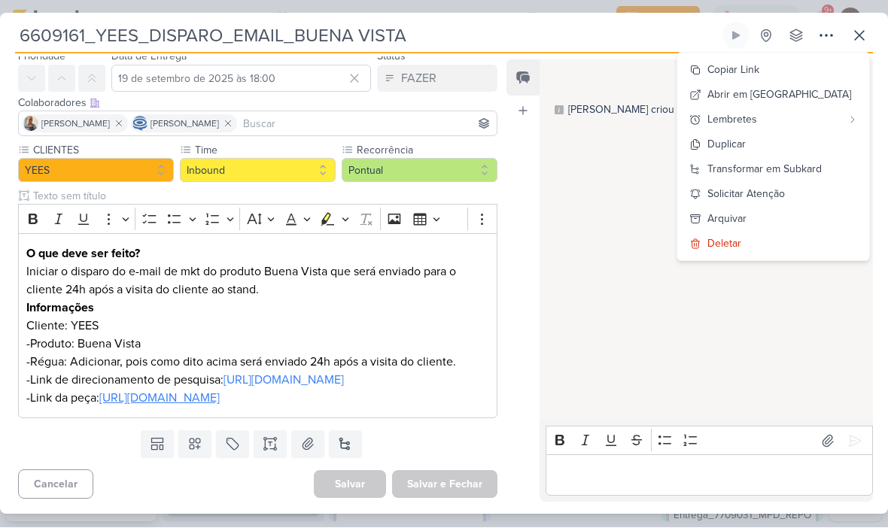
click at [806, 66] on button "Copiar Link" at bounding box center [773, 70] width 192 height 25
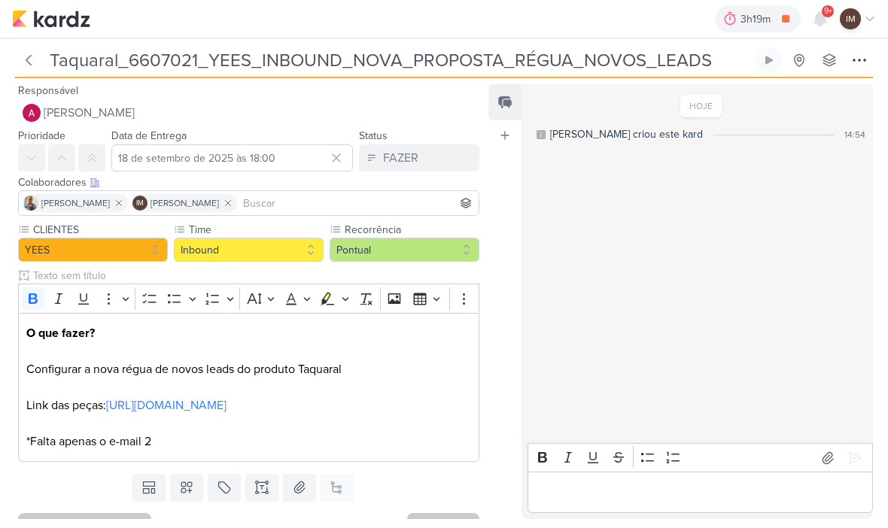
click at [826, 16] on span "9+" at bounding box center [828, 11] width 8 height 12
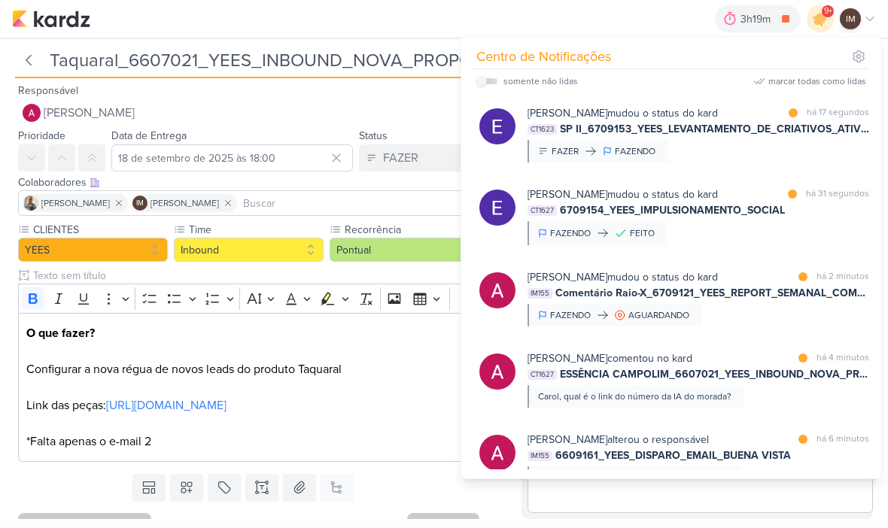
click at [781, 227] on div "[PERSON_NAME] mudou o status do kard marcar como lida há 31 segundos CT1627 670…" at bounding box center [699, 216] width 342 height 59
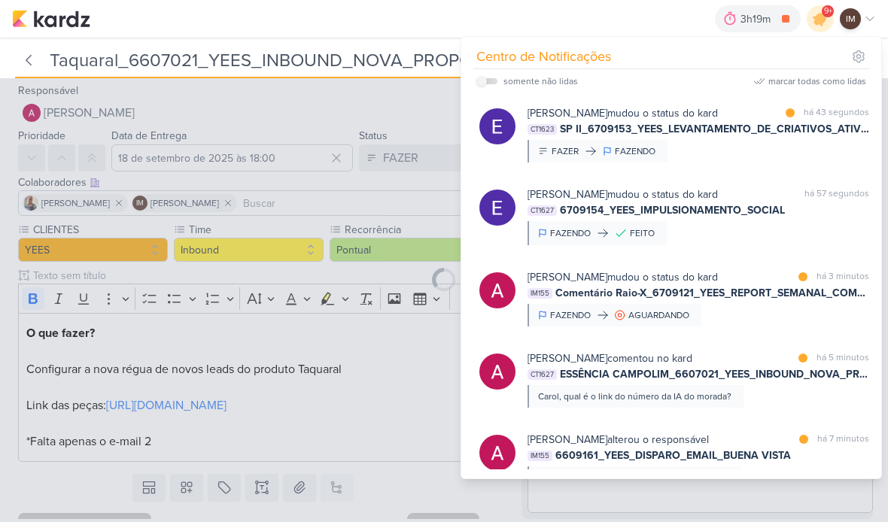
type input "6709154_YEES_IMPULSIONAMENTO_SOCIAL"
type input "17 de setembro de 2025 às 18:00"
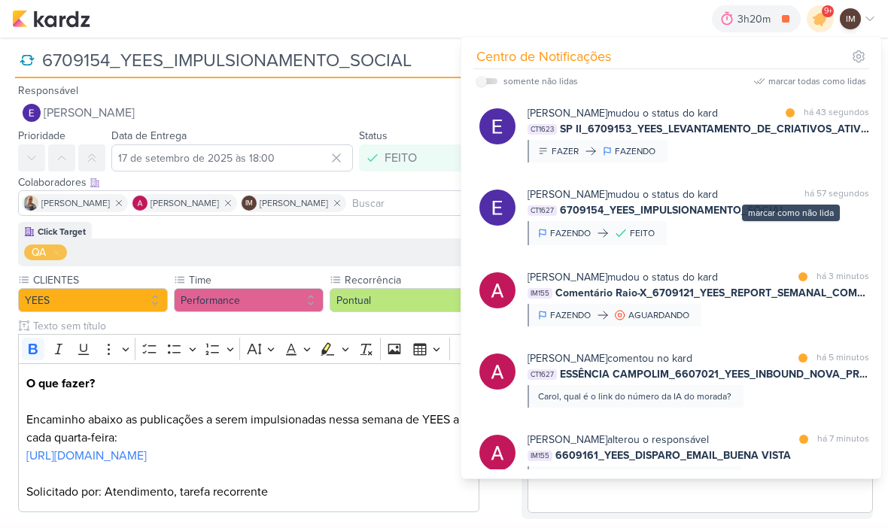
click at [795, 201] on div "marcar como não lida" at bounding box center [790, 194] width 15 height 15
click at [799, 242] on div "[PERSON_NAME] mudou o status do kard marcar como lida há 59 segundos CT1627 670…" at bounding box center [699, 216] width 342 height 59
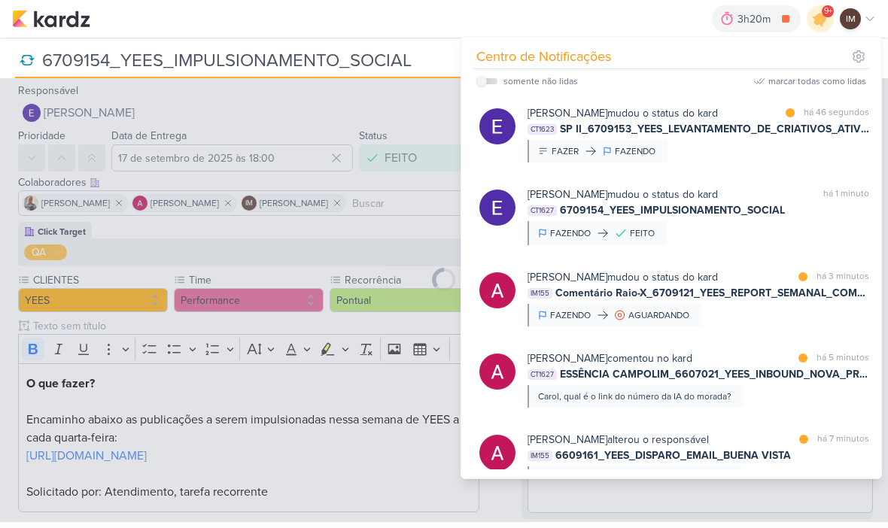
click at [762, 244] on div "[PERSON_NAME] mudou o status do kard marcar como não lida há 1 minuto CT1627 67…" at bounding box center [699, 216] width 342 height 59
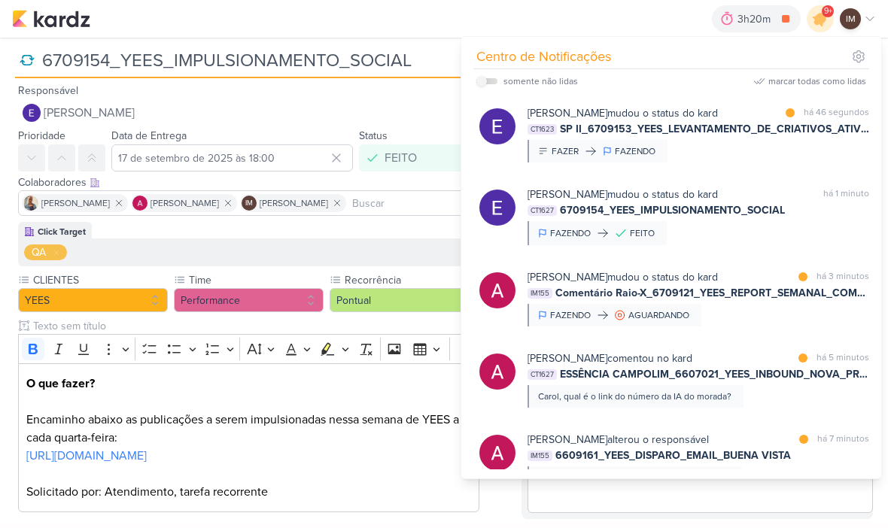
click at [411, 86] on div "Responsável [PERSON_NAME] Nenhum contato encontrado create new contact Novo Con…" at bounding box center [242, 103] width 485 height 45
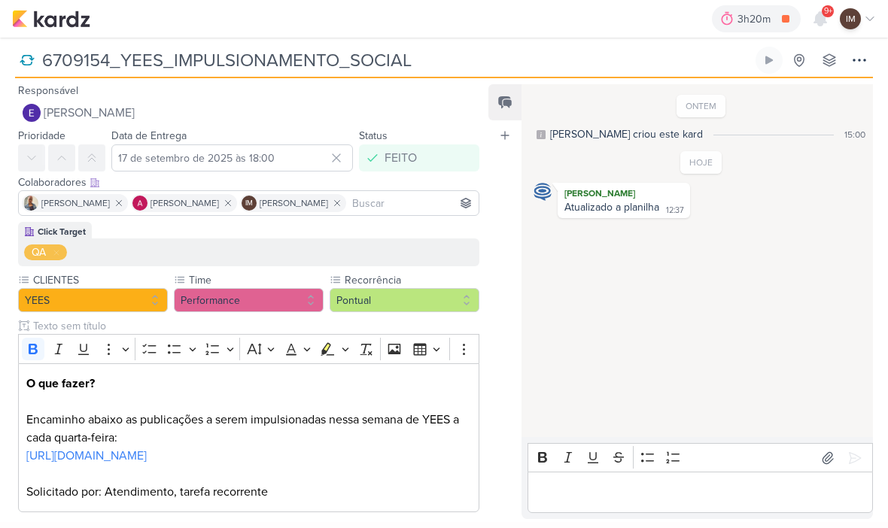
click at [861, 62] on icon at bounding box center [859, 60] width 18 height 18
click at [31, 12] on img at bounding box center [51, 19] width 78 height 18
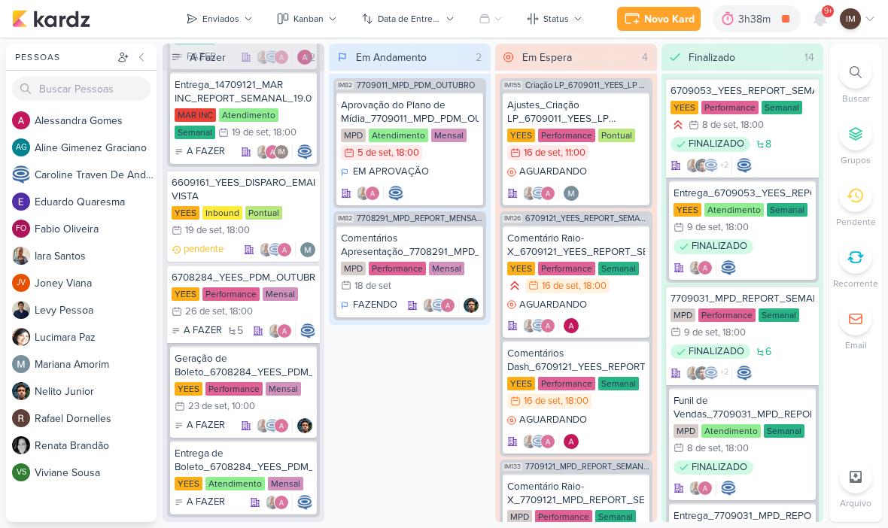
scroll to position [2739, 0]
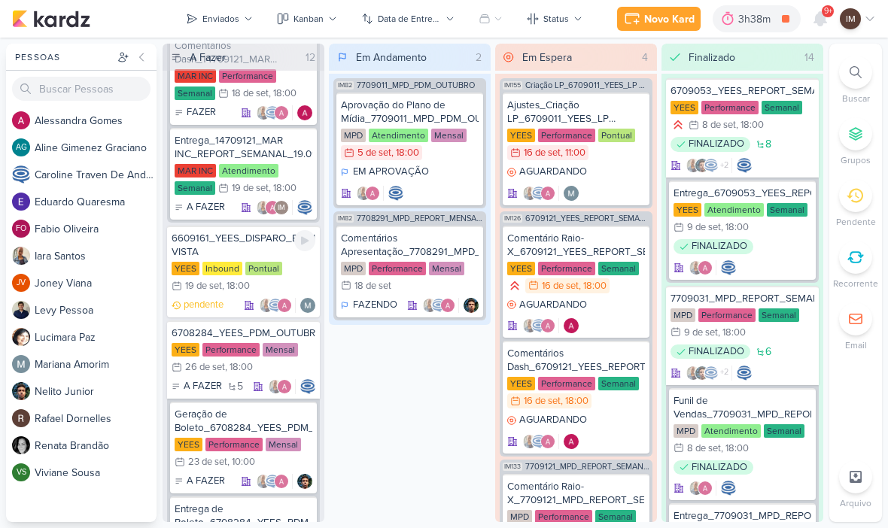
click at [233, 243] on div "6609161_YEES_DISPARO_EMAIL_BUENA VISTA" at bounding box center [244, 245] width 144 height 27
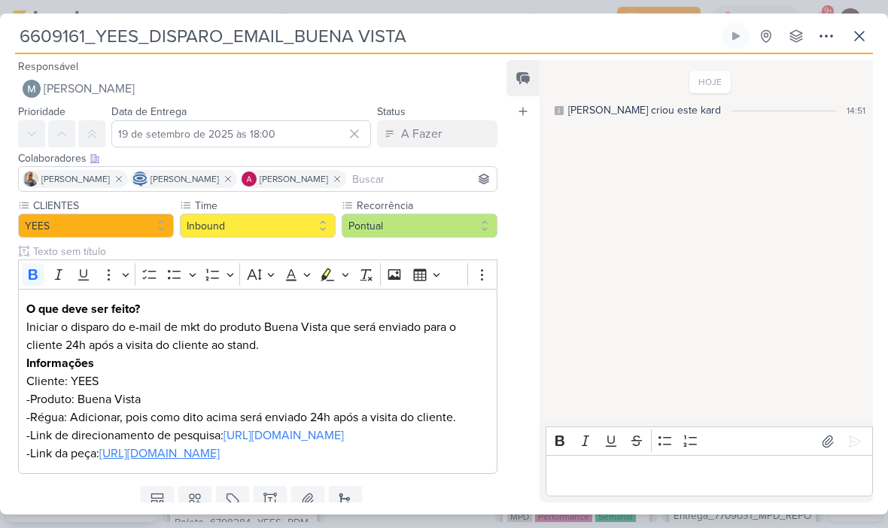
click at [90, 141] on button at bounding box center [91, 133] width 27 height 27
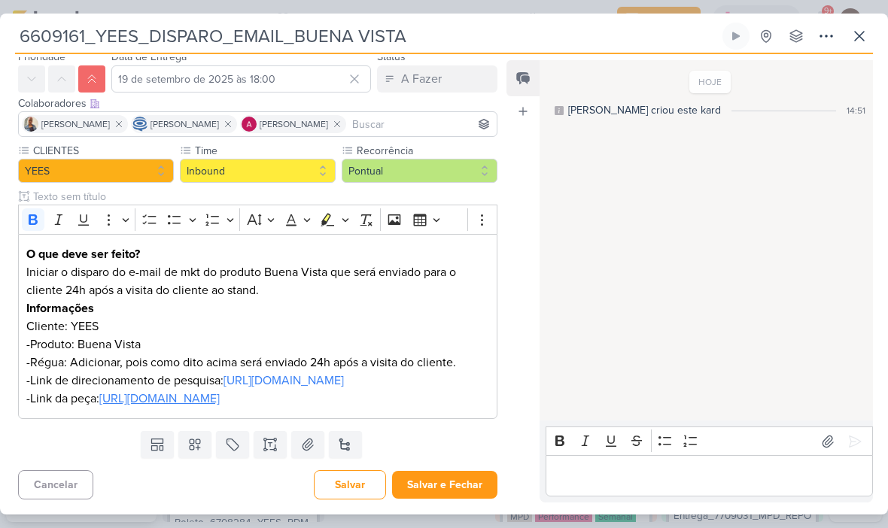
scroll to position [105, 0]
click at [440, 481] on button "Salvar e Fechar" at bounding box center [444, 485] width 105 height 28
